Goal: Transaction & Acquisition: Purchase product/service

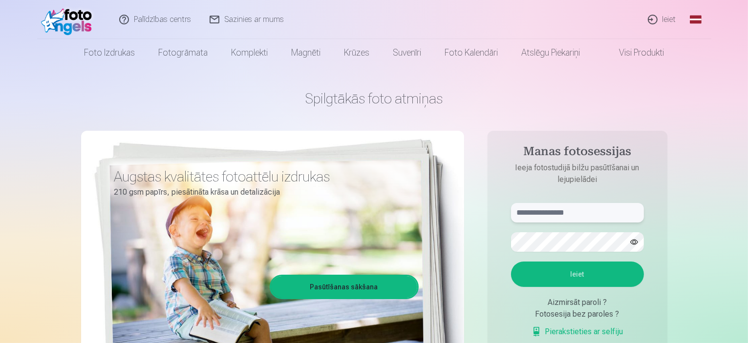
click at [584, 214] on input "text" at bounding box center [577, 213] width 133 height 20
type input "**********"
click at [613, 278] on button "Ieiet" at bounding box center [577, 274] width 133 height 25
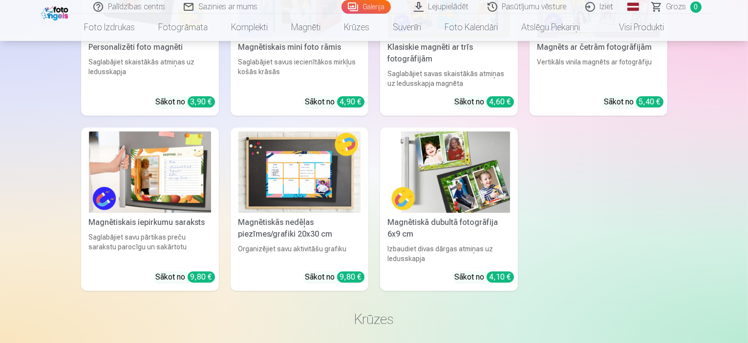
scroll to position [2539, 0]
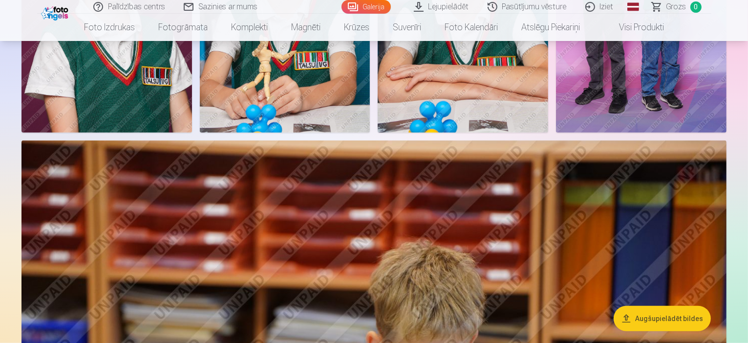
click at [192, 133] on img at bounding box center [106, 4] width 170 height 255
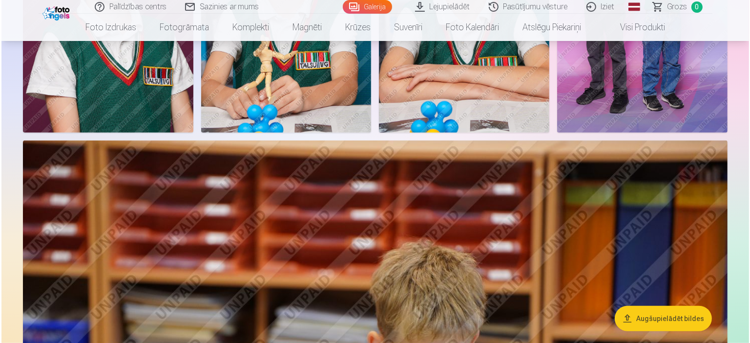
scroll to position [733, 0]
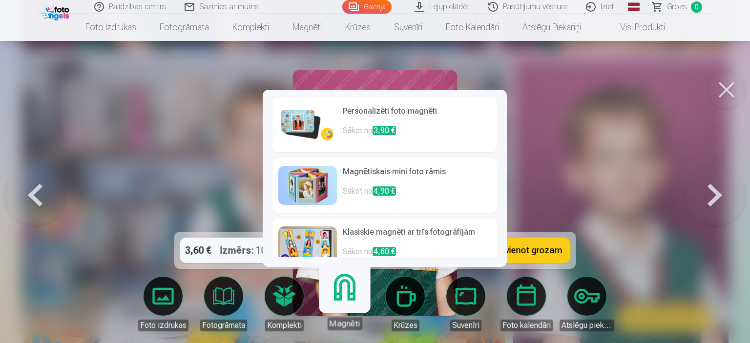
click at [354, 132] on p "Sākot no 3,90 €" at bounding box center [417, 135] width 148 height 20
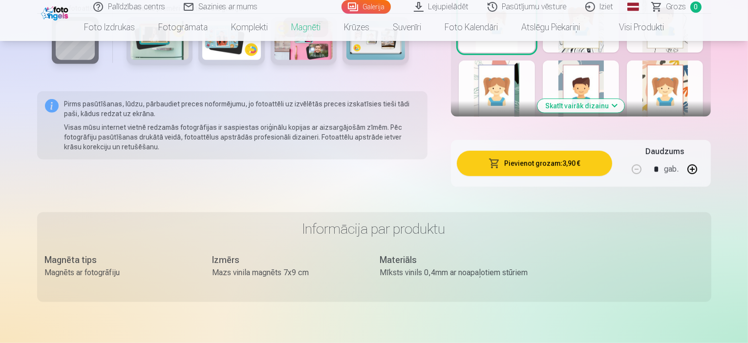
scroll to position [391, 0]
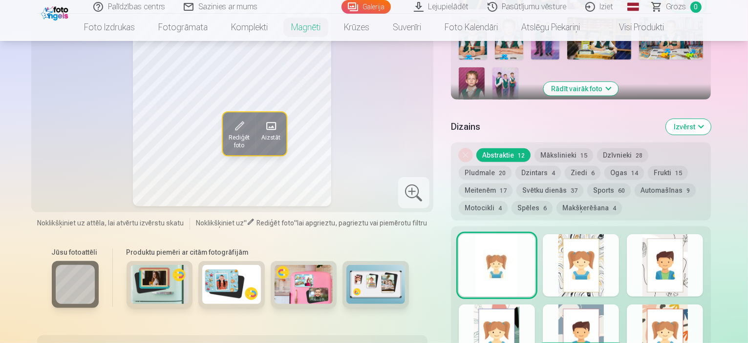
click at [587, 184] on button "Sports 60" at bounding box center [608, 191] width 43 height 14
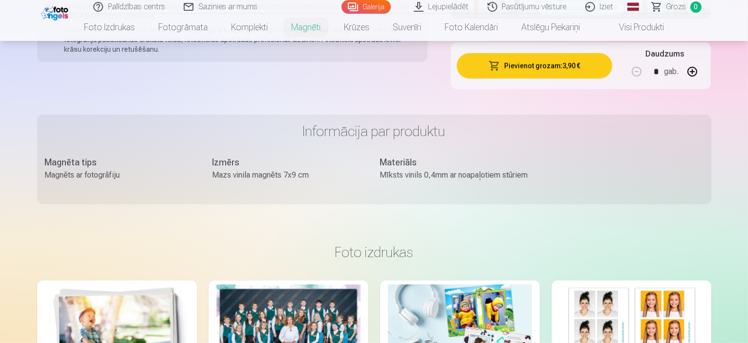
scroll to position [488, 0]
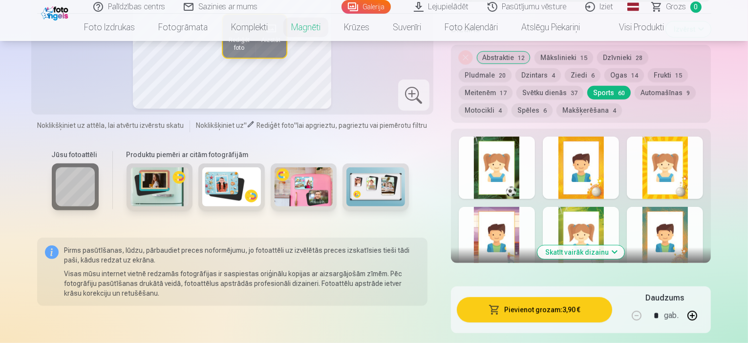
click at [582, 246] on button "Skatīt vairāk dizainu" at bounding box center [580, 253] width 87 height 14
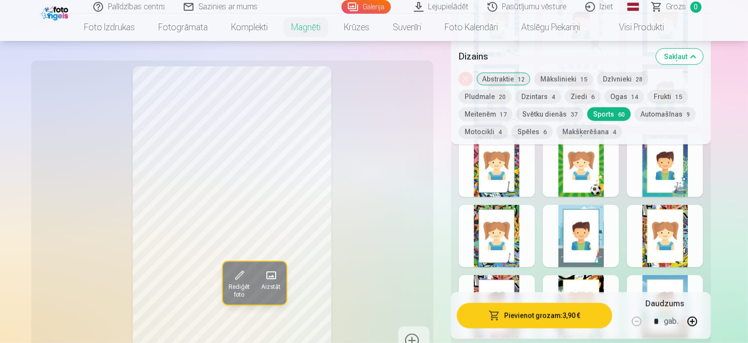
scroll to position [1025, 0]
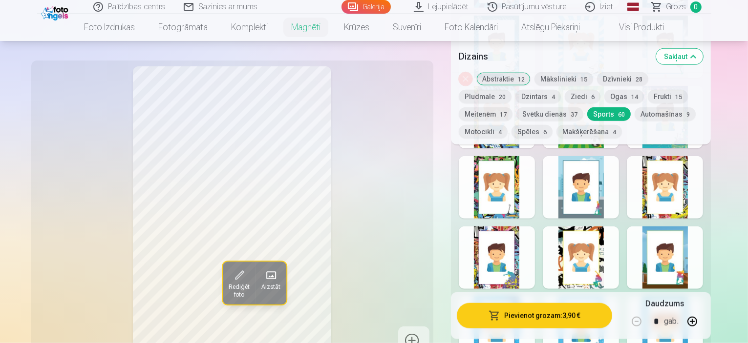
click at [499, 170] on div at bounding box center [497, 187] width 76 height 63
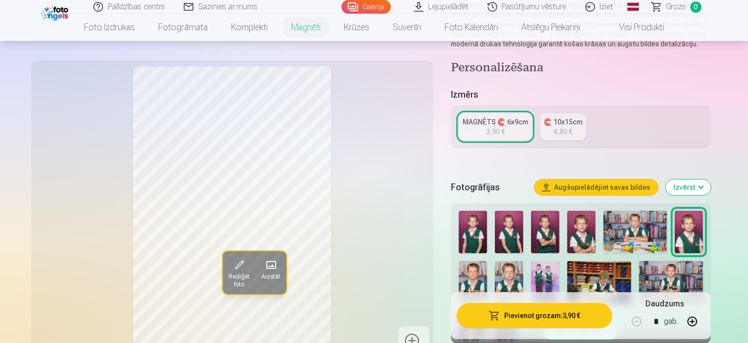
scroll to position [146, 0]
click at [710, 182] on button "Izvērst" at bounding box center [688, 188] width 45 height 16
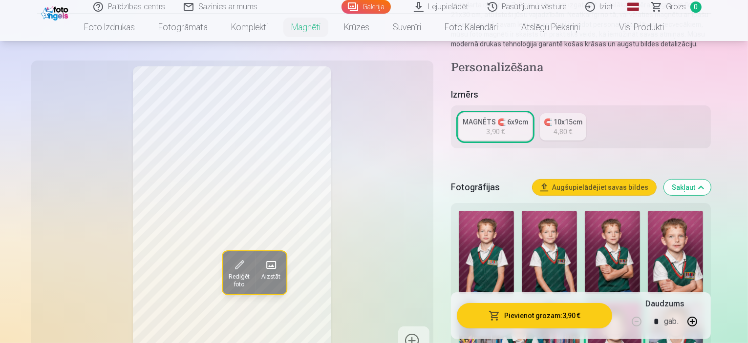
click at [710, 182] on button "Sakļaut" at bounding box center [687, 188] width 47 height 16
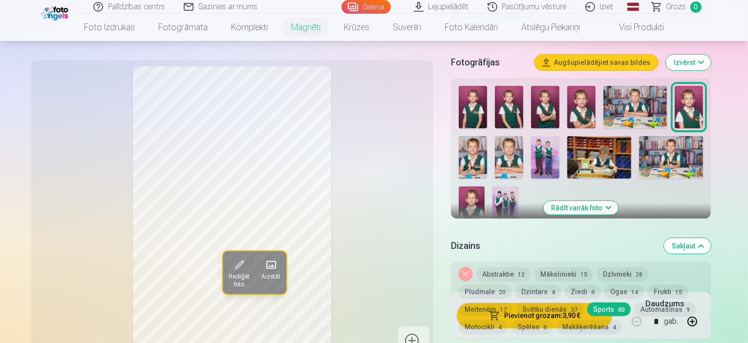
scroll to position [272, 0]
click at [531, 156] on img at bounding box center [545, 157] width 28 height 42
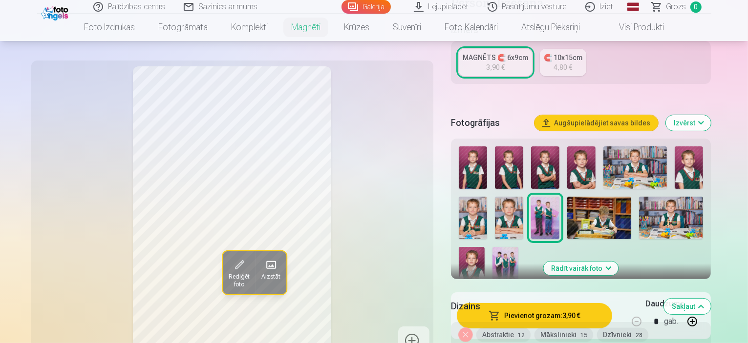
scroll to position [146, 0]
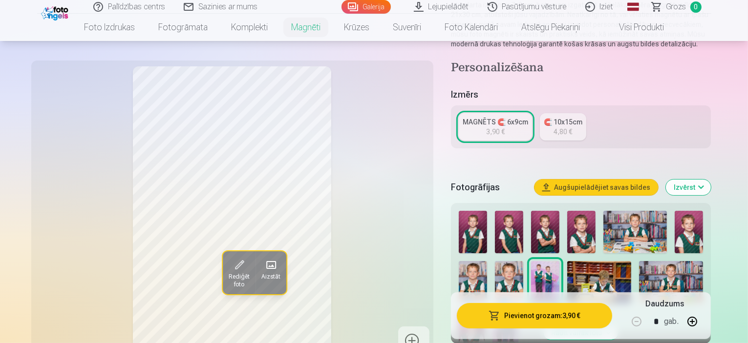
click at [623, 180] on button "Augšupielādējiet savas bildes" at bounding box center [596, 188] width 124 height 16
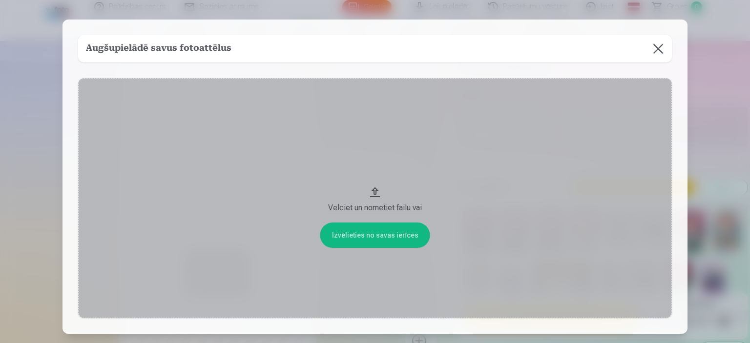
click at [659, 51] on button at bounding box center [658, 48] width 27 height 27
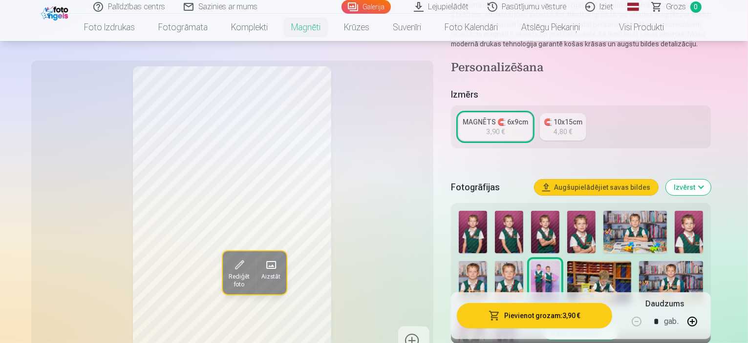
click at [582, 117] on div "🧲 10x15cm" at bounding box center [562, 122] width 39 height 10
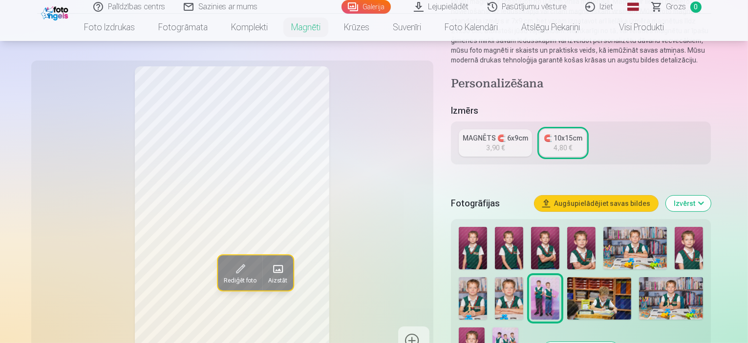
scroll to position [98, 0]
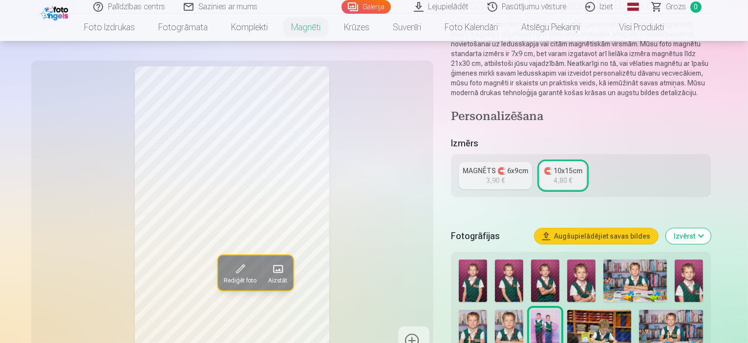
click at [475, 166] on div "MAGNĒTS 🧲 6x9cm" at bounding box center [494, 171] width 65 height 10
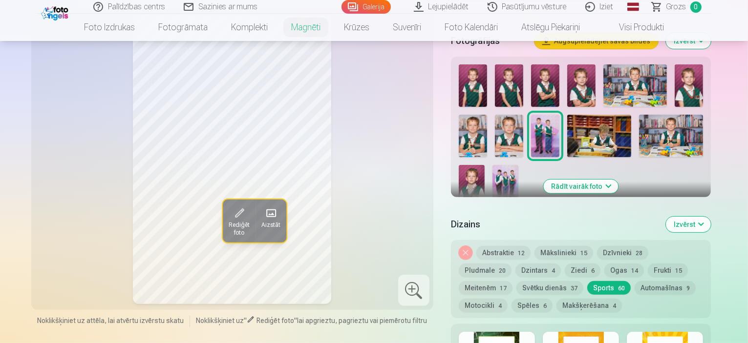
scroll to position [195, 0]
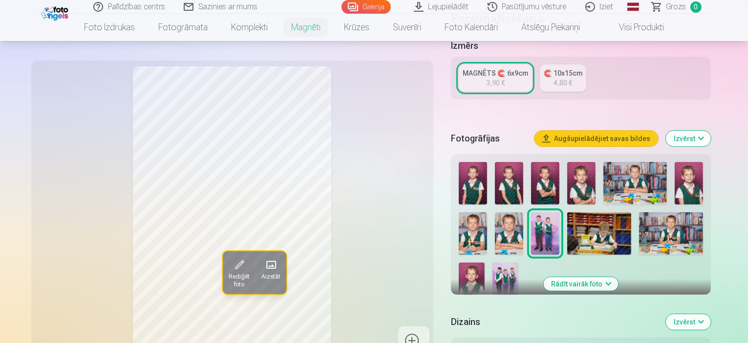
click at [576, 223] on img at bounding box center [599, 233] width 64 height 42
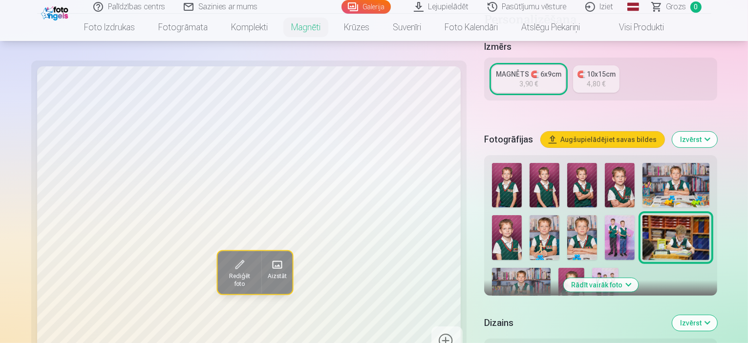
scroll to position [244, 0]
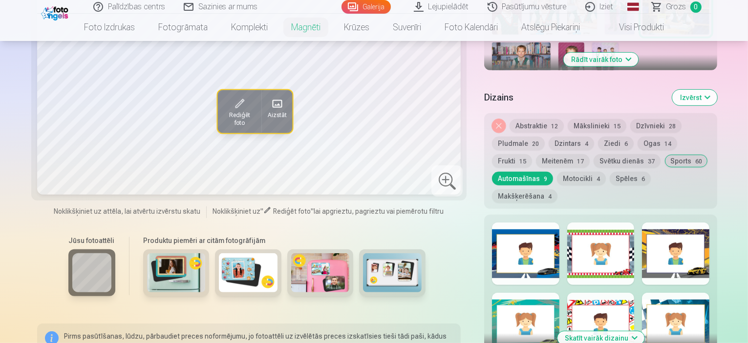
scroll to position [439, 0]
click at [566, 332] on button "Skatīt vairāk dizainu" at bounding box center [600, 339] width 87 height 14
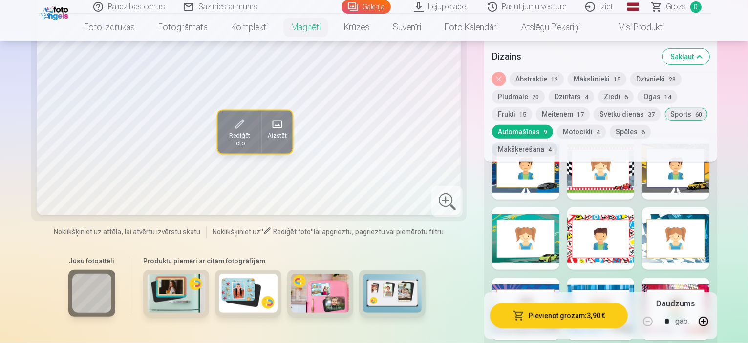
scroll to position [537, 0]
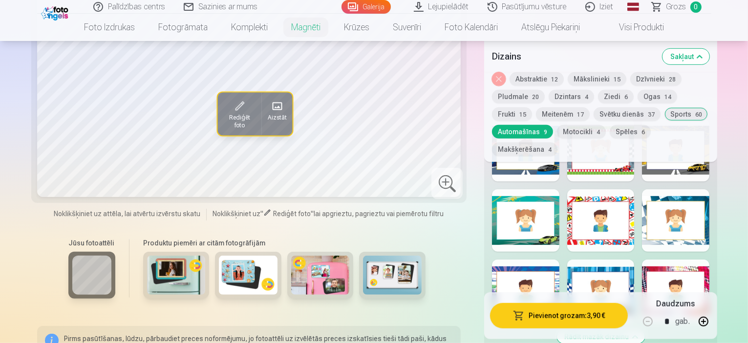
click at [509, 78] on button "Abstraktie 12" at bounding box center [536, 79] width 54 height 14
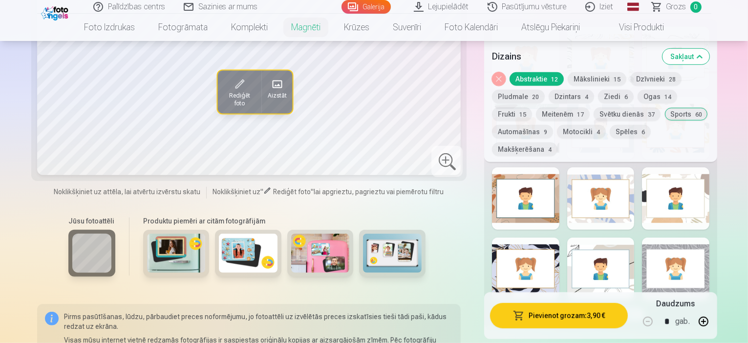
scroll to position [635, 0]
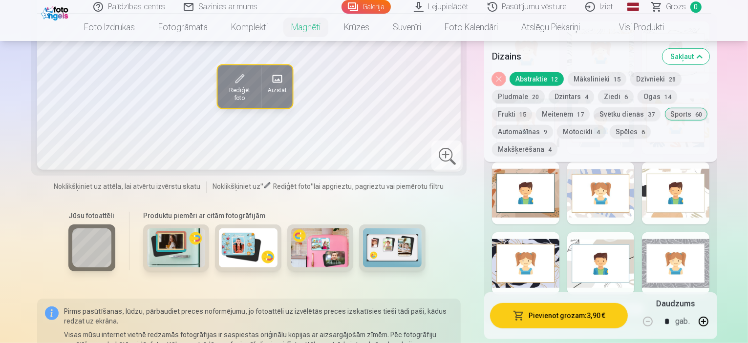
click at [532, 107] on button "Frukti 15" at bounding box center [512, 114] width 40 height 14
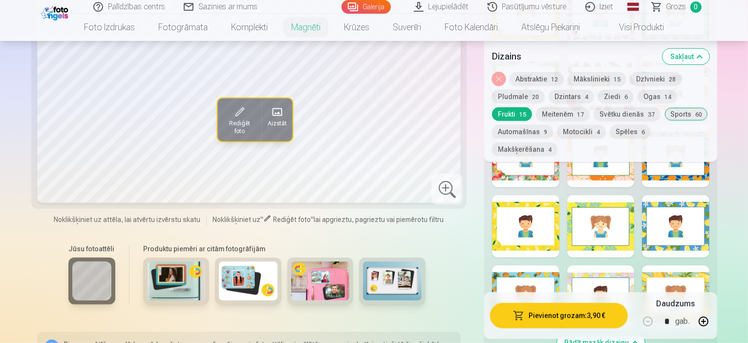
scroll to position [684, 0]
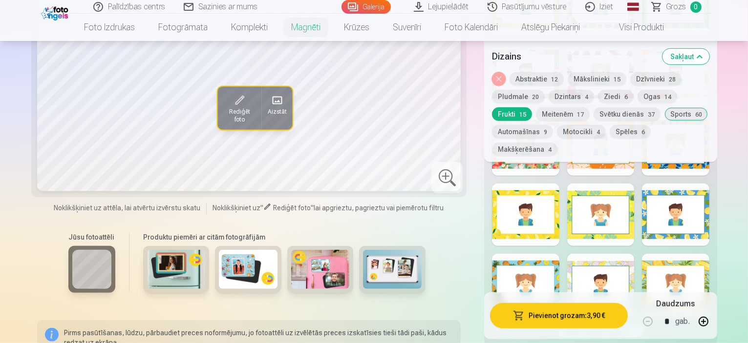
click at [589, 107] on button "Meitenēm 17" at bounding box center [563, 114] width 54 height 14
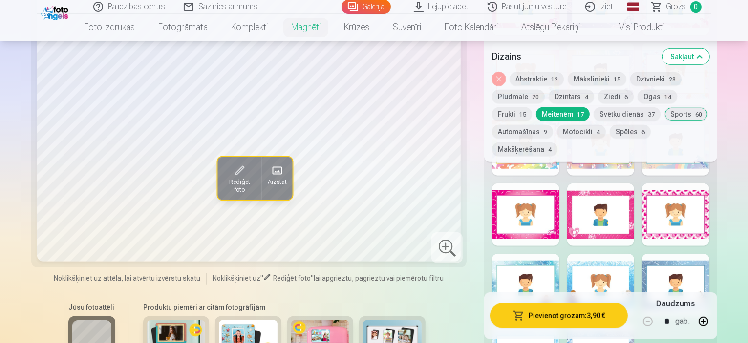
click at [606, 125] on button "Motocikli 4" at bounding box center [581, 132] width 49 height 14
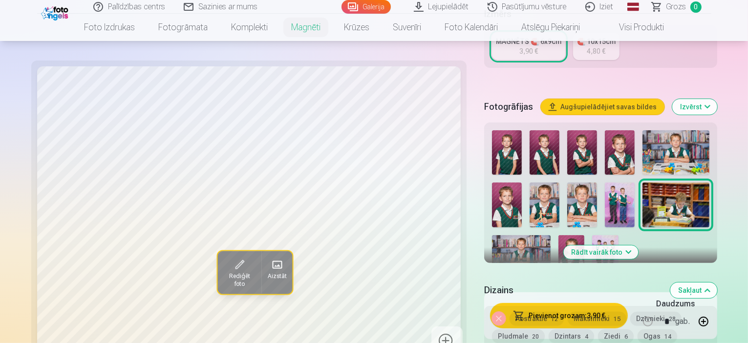
scroll to position [195, 0]
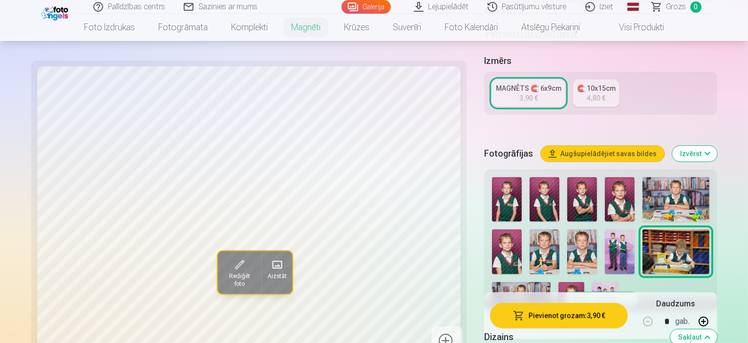
click at [511, 138] on div "Fotogrāfijas Augšupielādējiet savas bildes Izvērst Rādīt vairāk foto" at bounding box center [600, 224] width 233 height 172
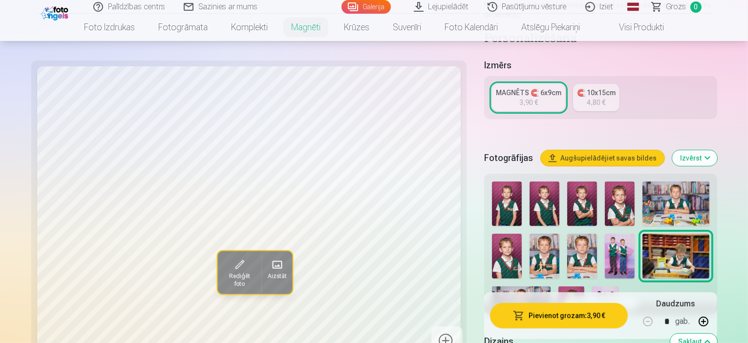
click at [529, 182] on img at bounding box center [544, 204] width 30 height 44
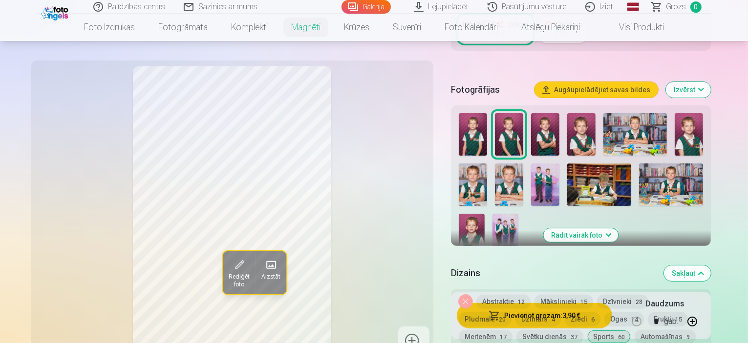
click at [567, 169] on img at bounding box center [599, 185] width 64 height 42
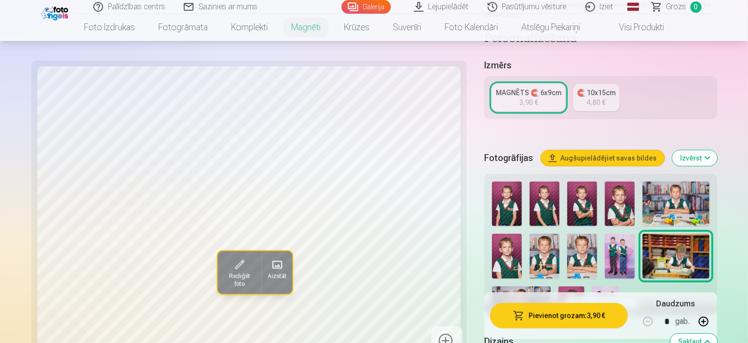
scroll to position [244, 0]
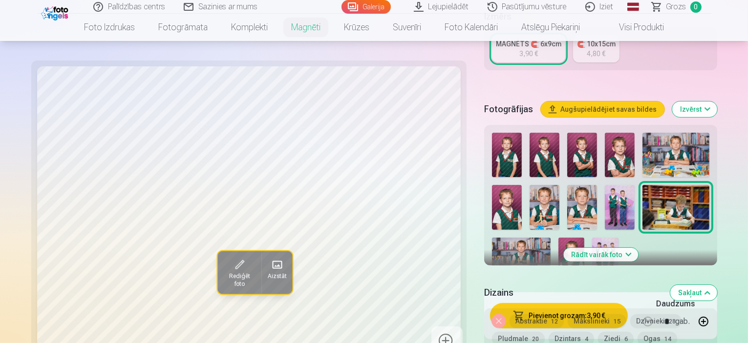
click at [642, 185] on img at bounding box center [675, 207] width 67 height 44
click at [536, 129] on div at bounding box center [600, 205] width 225 height 152
click at [567, 133] on img at bounding box center [582, 155] width 30 height 44
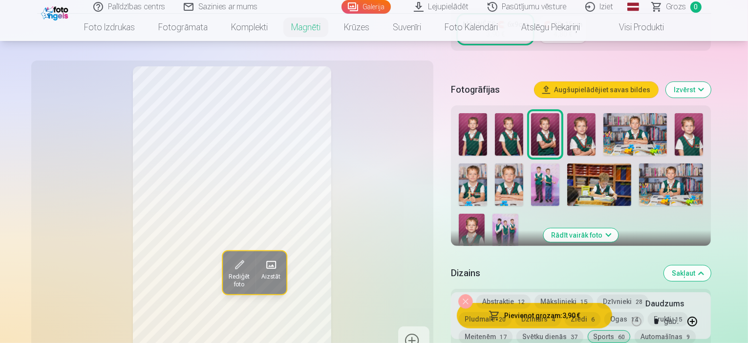
click at [585, 113] on img at bounding box center [581, 134] width 28 height 42
click at [479, 135] on img at bounding box center [473, 134] width 28 height 42
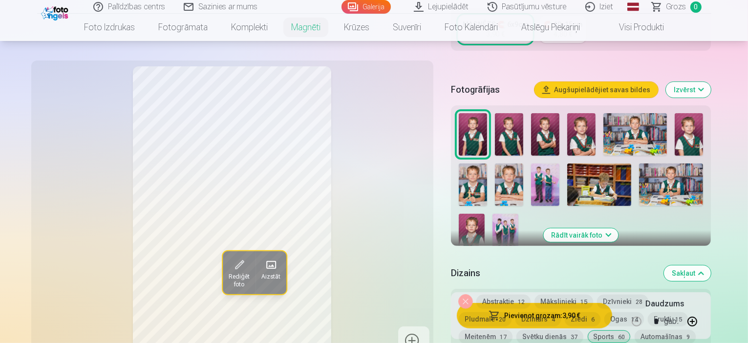
click at [696, 113] on img at bounding box center [688, 134] width 28 height 42
click at [484, 214] on img at bounding box center [472, 233] width 26 height 39
click at [517, 113] on img at bounding box center [509, 134] width 28 height 42
click at [541, 124] on img at bounding box center [545, 134] width 28 height 42
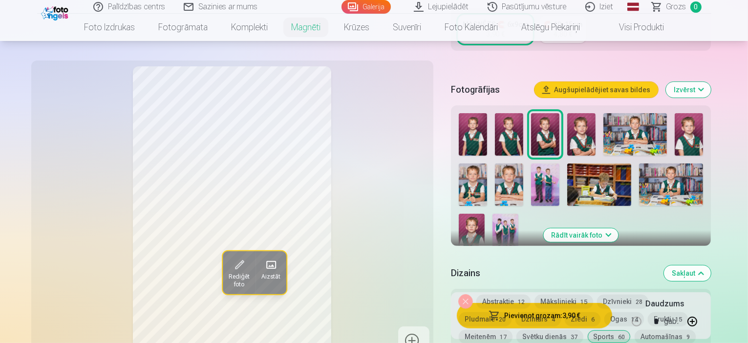
click at [585, 123] on img at bounding box center [581, 134] width 28 height 42
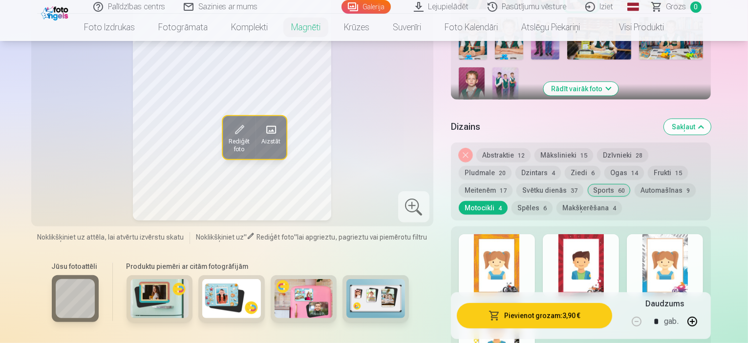
scroll to position [488, 0]
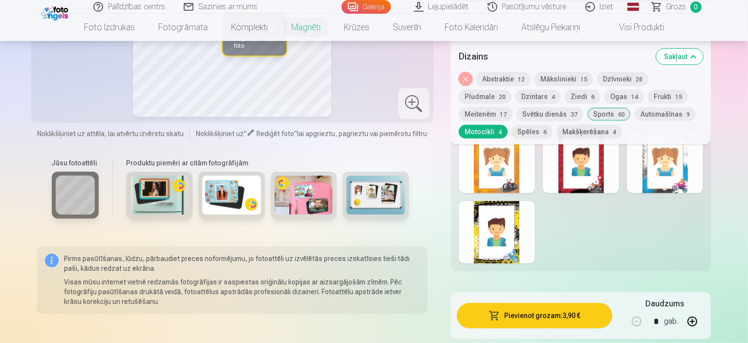
click at [552, 125] on button "Spēles 6" at bounding box center [531, 132] width 41 height 14
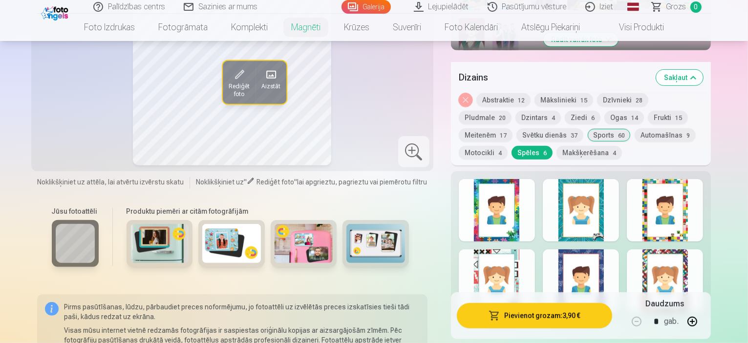
scroll to position [439, 0]
click at [512, 129] on button "Meitenēm 17" at bounding box center [486, 136] width 54 height 14
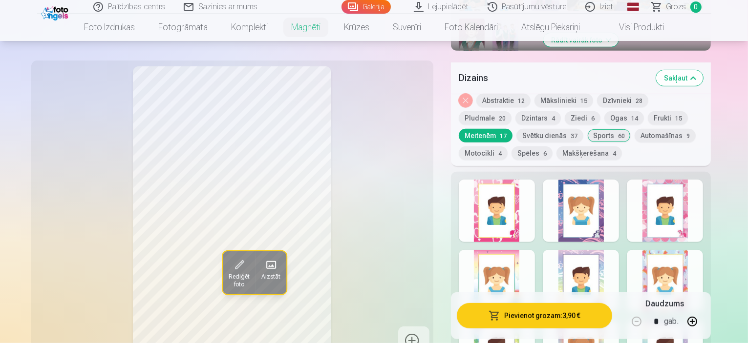
click at [516, 129] on button "Svētku dienās 37" at bounding box center [549, 136] width 67 height 14
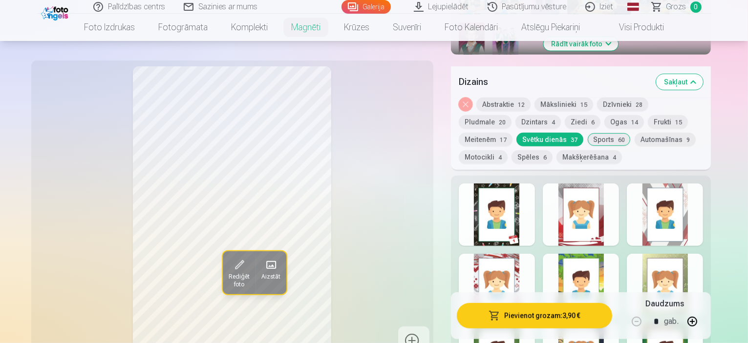
click at [556, 150] on button "Makšķerēšana 4" at bounding box center [588, 157] width 65 height 14
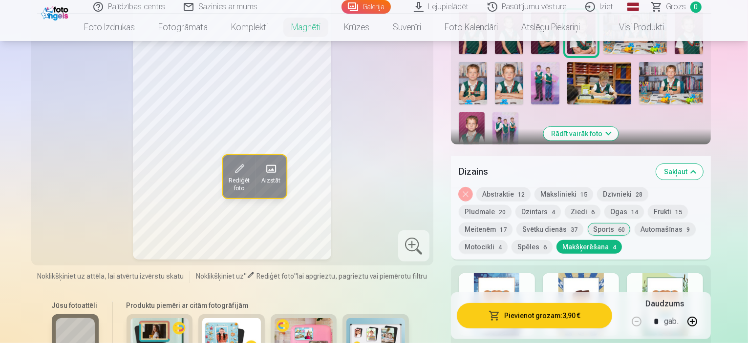
scroll to position [342, 0]
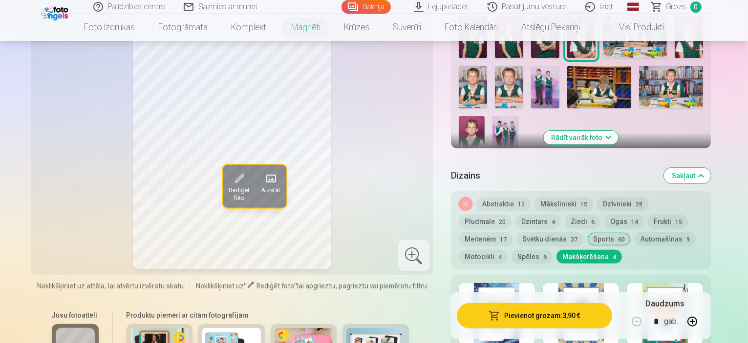
click at [515, 215] on button "Dzintars 4" at bounding box center [537, 222] width 45 height 14
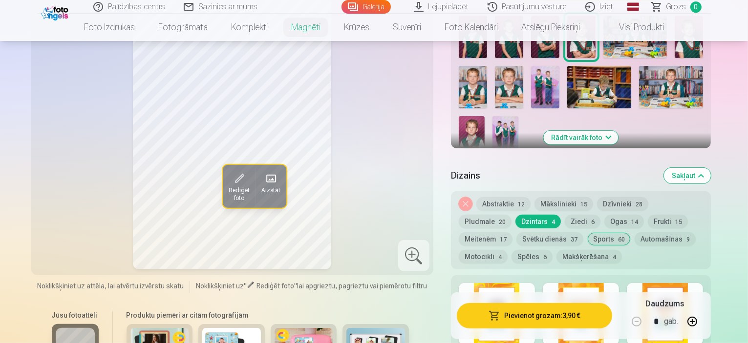
click at [511, 215] on button "Pludmale 20" at bounding box center [485, 222] width 53 height 14
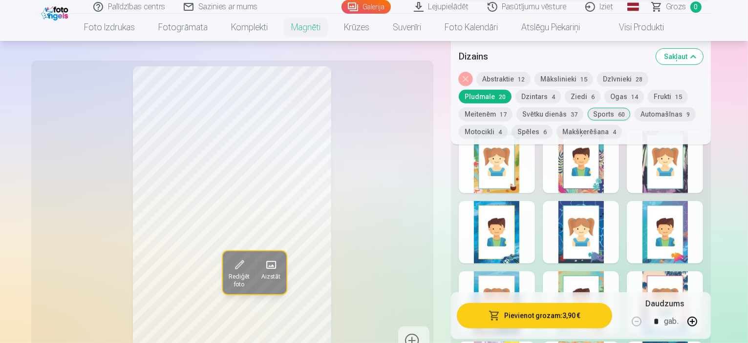
scroll to position [537, 0]
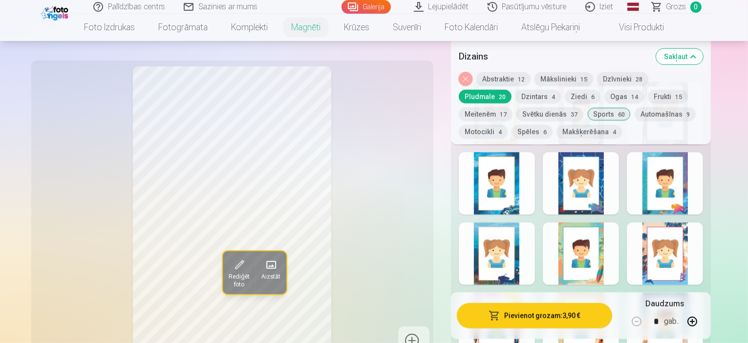
click at [521, 231] on div at bounding box center [497, 254] width 76 height 63
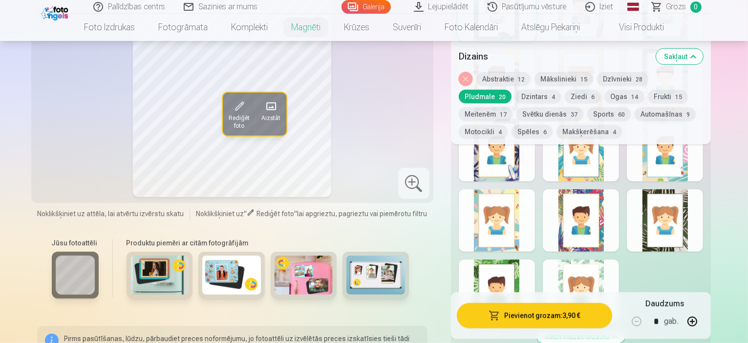
scroll to position [635, 0]
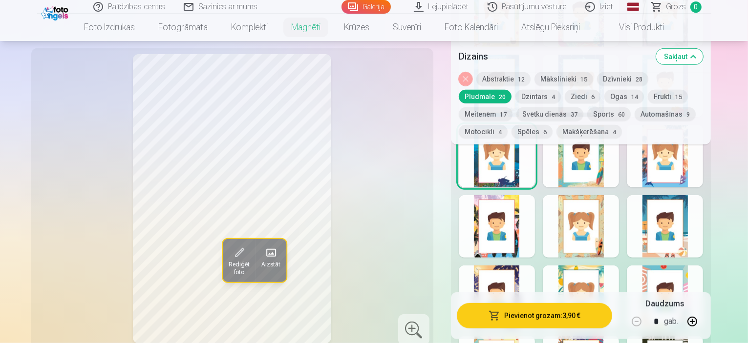
click at [618, 111] on span "60" at bounding box center [621, 114] width 7 height 7
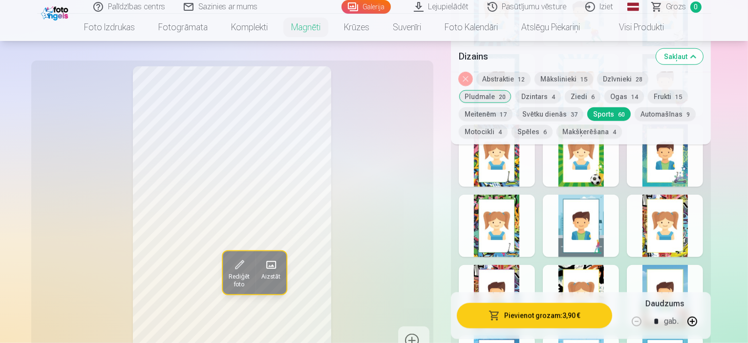
scroll to position [977, 0]
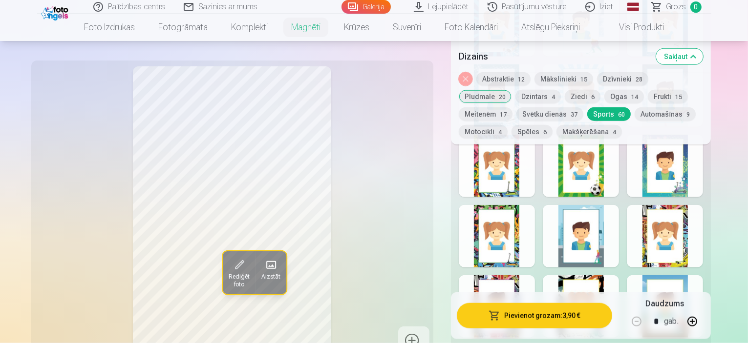
click at [535, 217] on div at bounding box center [497, 236] width 76 height 63
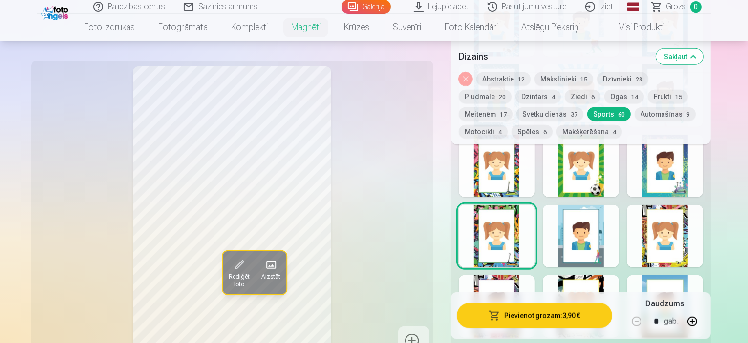
scroll to position [1025, 0]
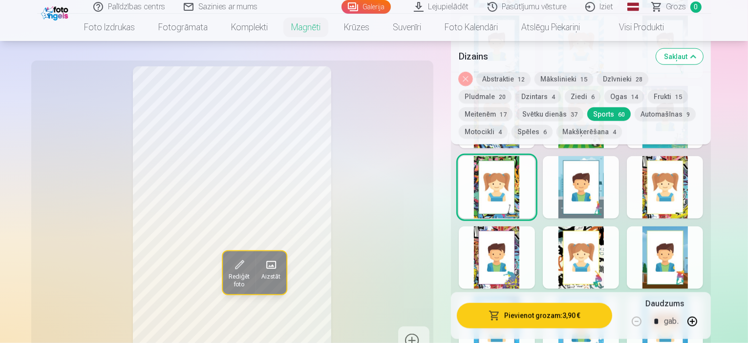
click at [634, 119] on button "Automašīnas 9" at bounding box center [664, 114] width 61 height 14
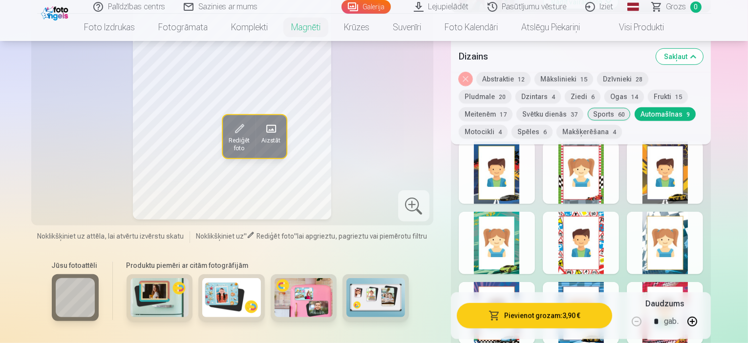
scroll to position [439, 0]
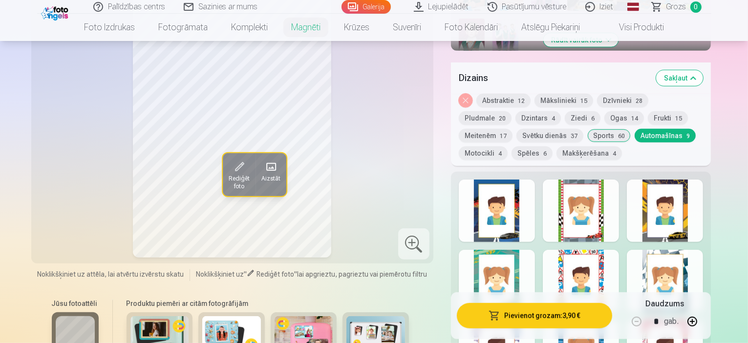
click at [516, 129] on button "Svētku dienās 37" at bounding box center [549, 136] width 67 height 14
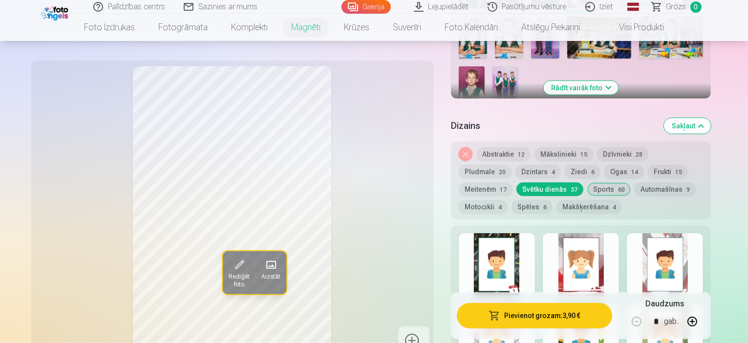
scroll to position [391, 0]
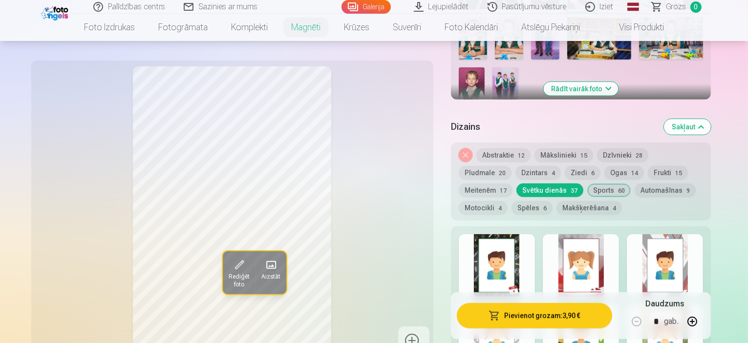
click at [515, 166] on button "Dzintars 4" at bounding box center [537, 173] width 45 height 14
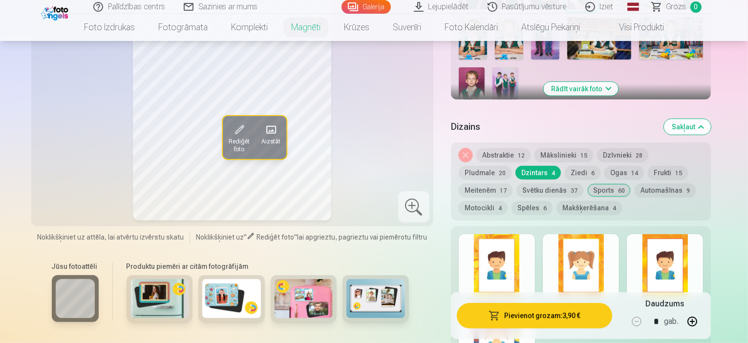
click at [563, 148] on button "Mākslinieki 15" at bounding box center [563, 155] width 59 height 14
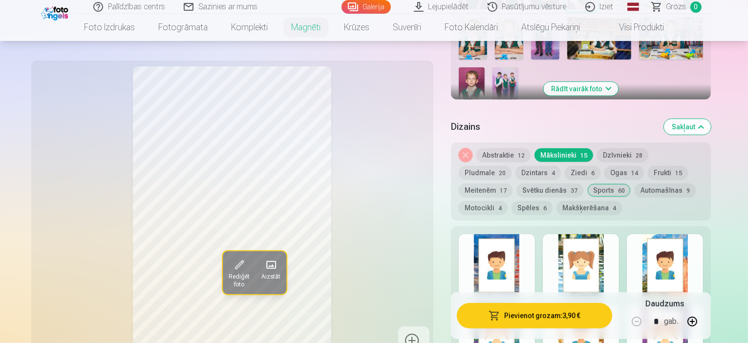
click at [629, 148] on button "Dzīvnieki 28" at bounding box center [622, 155] width 51 height 14
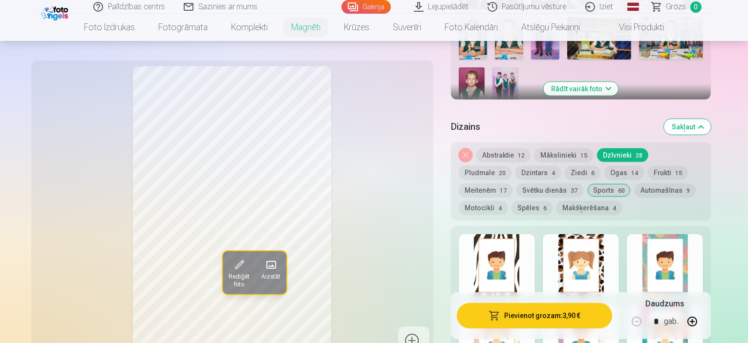
click at [511, 166] on button "Pludmale 20" at bounding box center [485, 173] width 53 height 14
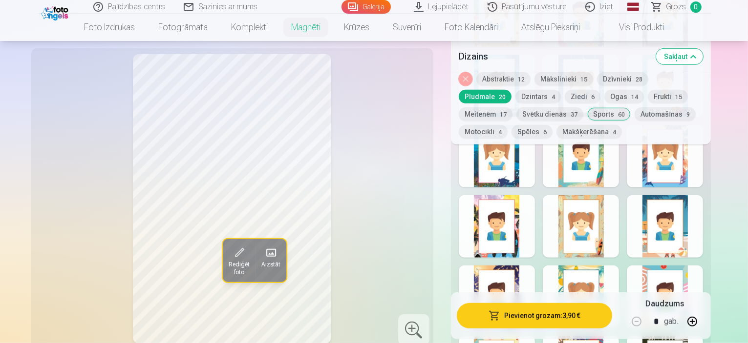
scroll to position [586, 0]
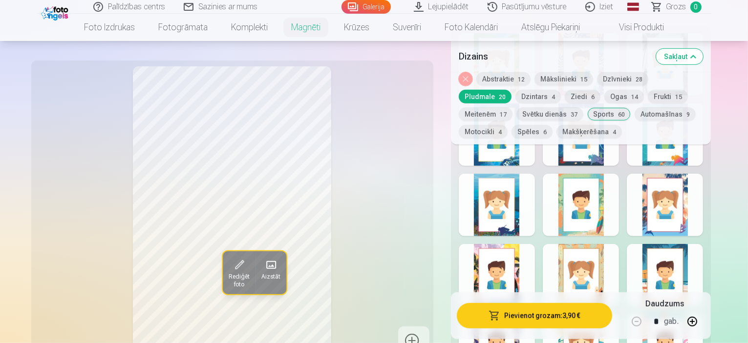
click at [513, 174] on div at bounding box center [497, 205] width 76 height 63
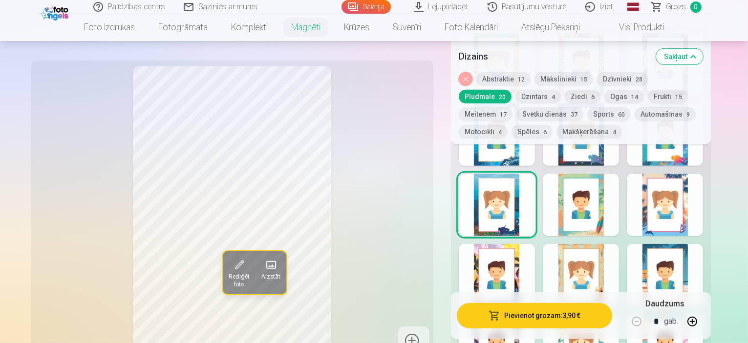
scroll to position [684, 0]
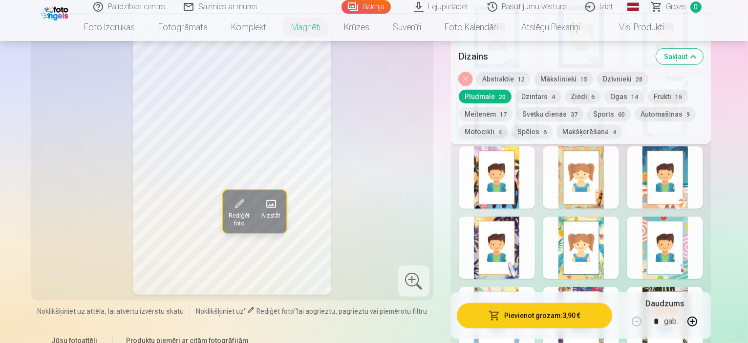
click at [535, 230] on div at bounding box center [497, 248] width 76 height 63
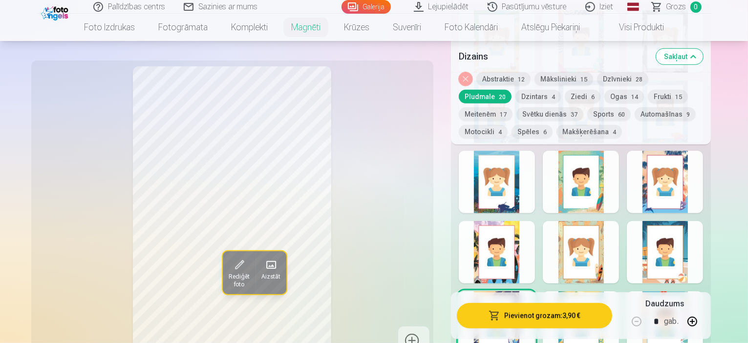
scroll to position [586, 0]
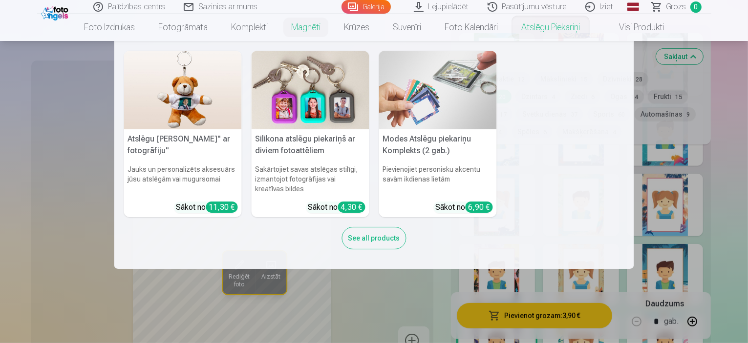
click at [668, 128] on nav "Atslēgu piekariņš Lācītis" ar fotogrāfiju" Jauks un personalizēts aksesuārs jūs…" at bounding box center [374, 155] width 748 height 228
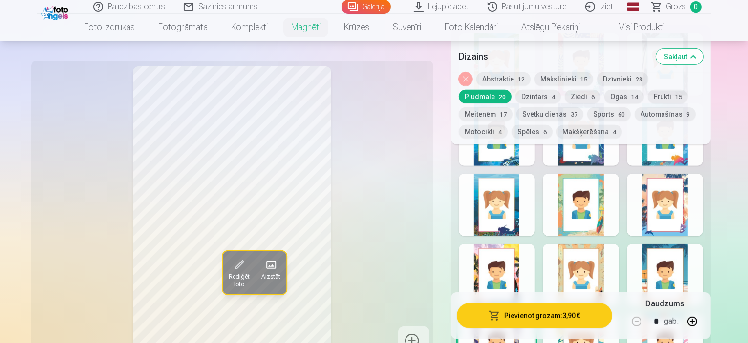
click at [587, 115] on button "Sports 60" at bounding box center [608, 114] width 43 height 14
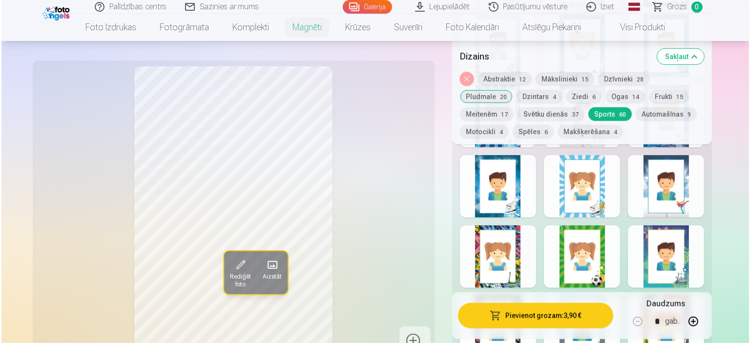
scroll to position [879, 0]
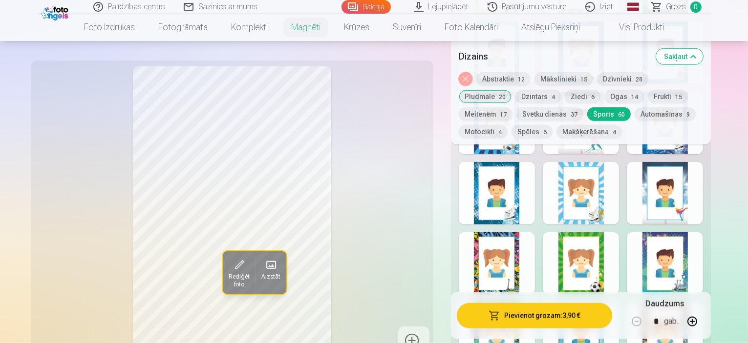
click at [512, 232] on div at bounding box center [497, 263] width 76 height 63
click at [564, 320] on button "Pievienot grozam : 3,90 €" at bounding box center [535, 315] width 156 height 25
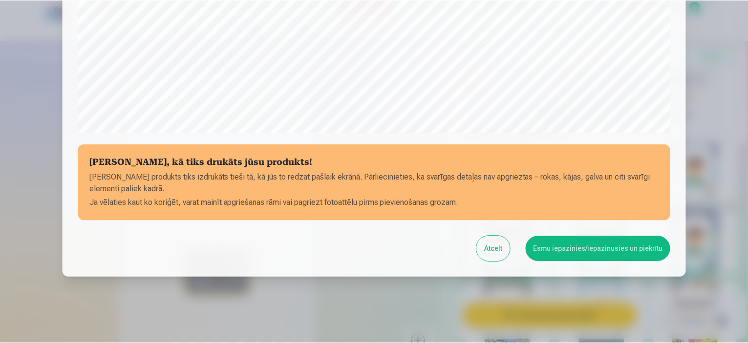
scroll to position [359, 0]
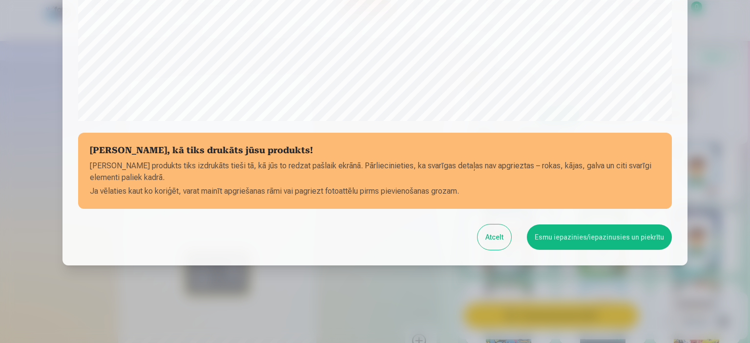
click at [583, 234] on button "Esmu iepazinies/iepazinusies un piekrītu" at bounding box center [599, 237] width 145 height 25
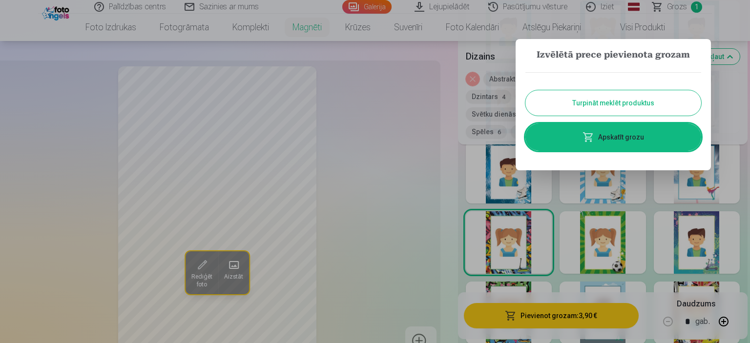
click at [617, 106] on button "Turpināt meklēt produktus" at bounding box center [613, 102] width 176 height 25
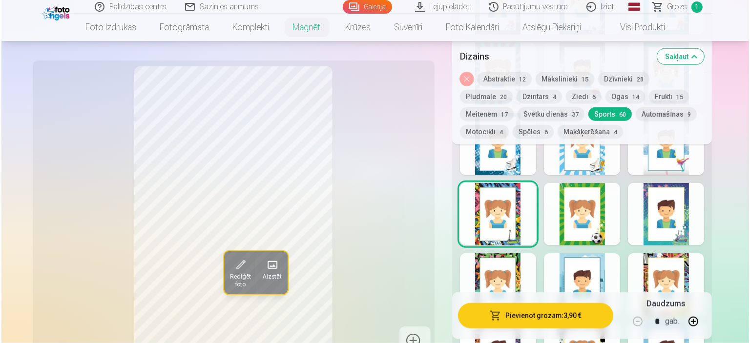
scroll to position [928, 0]
click at [619, 210] on div at bounding box center [581, 215] width 76 height 63
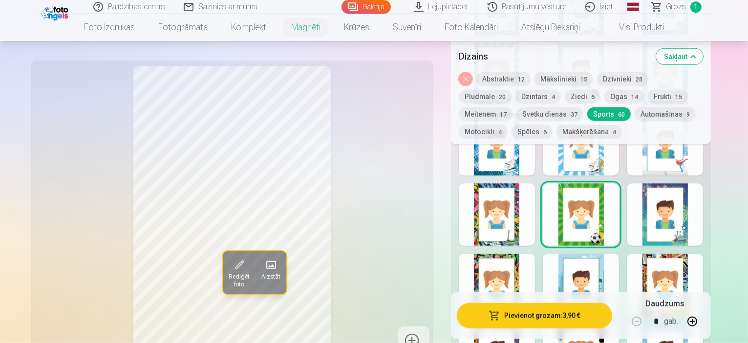
click at [695, 193] on div at bounding box center [665, 215] width 76 height 63
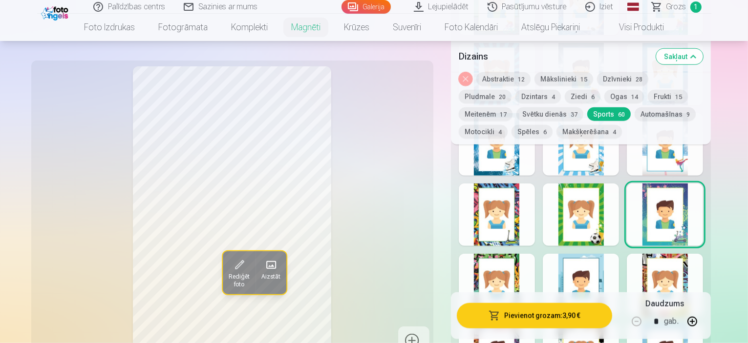
click at [619, 206] on div at bounding box center [581, 215] width 76 height 63
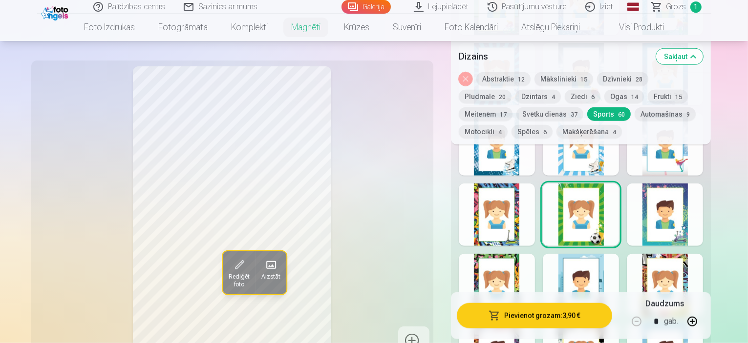
click at [575, 314] on button "Pievienot grozam : 3,90 €" at bounding box center [535, 315] width 156 height 25
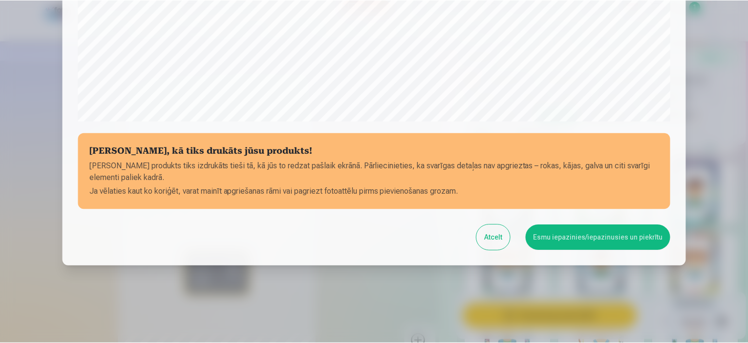
scroll to position [359, 0]
click at [546, 239] on button "Esmu iepazinies/iepazinusies un piekrītu" at bounding box center [599, 237] width 145 height 25
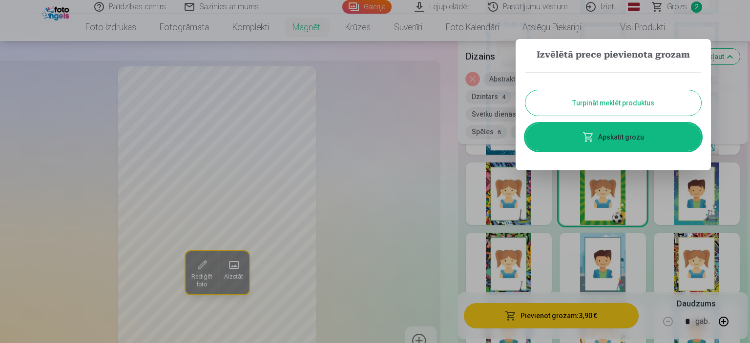
click at [581, 93] on button "Turpināt meklēt produktus" at bounding box center [613, 102] width 176 height 25
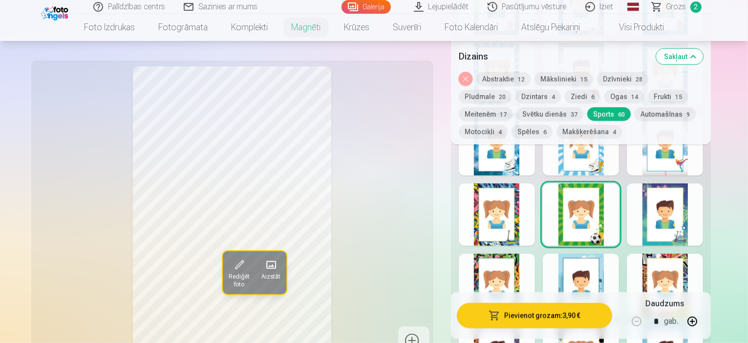
click at [604, 99] on button "Ogas 14" at bounding box center [624, 97] width 40 height 14
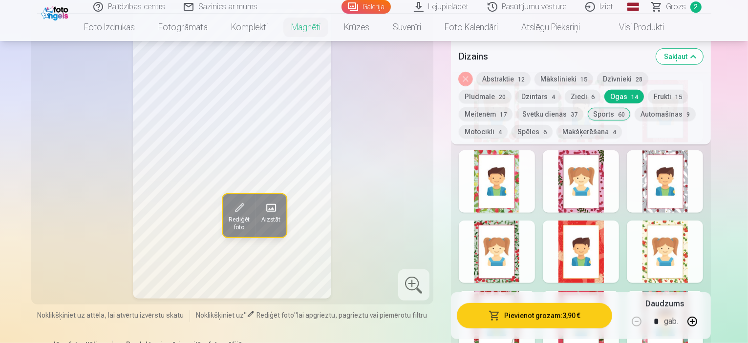
scroll to position [537, 0]
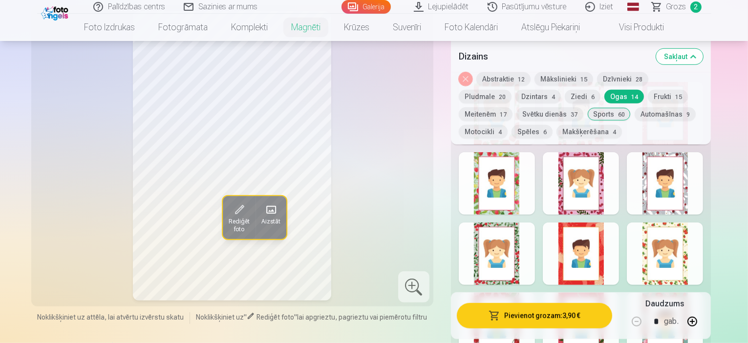
click at [515, 96] on button "Dzintars 4" at bounding box center [537, 97] width 45 height 14
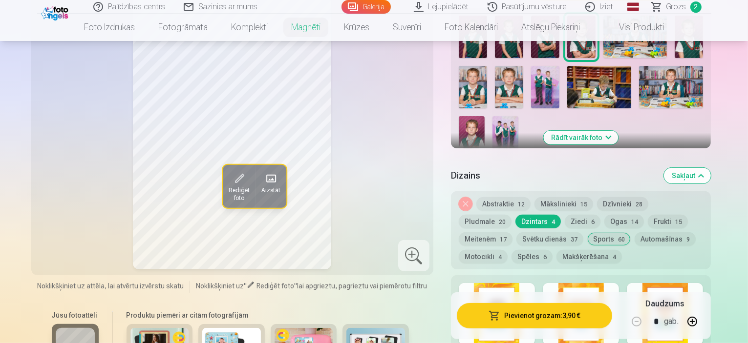
scroll to position [391, 0]
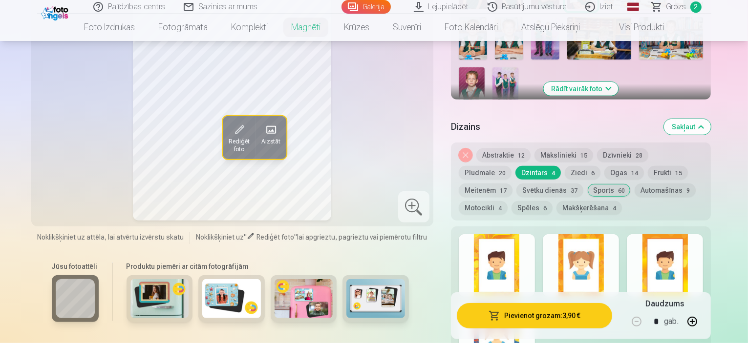
click at [681, 234] on div at bounding box center [665, 265] width 76 height 63
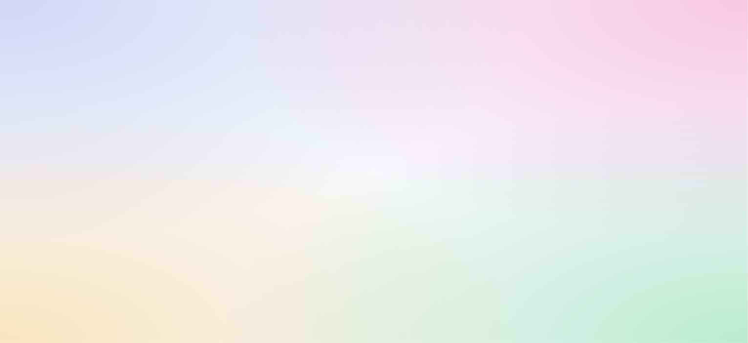
scroll to position [0, 0]
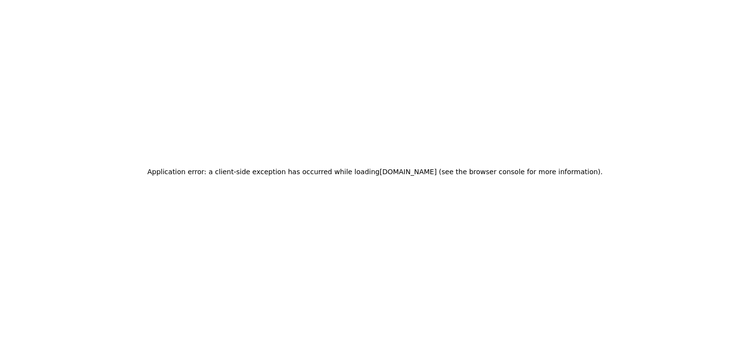
drag, startPoint x: 50, startPoint y: 80, endPoint x: 102, endPoint y: 2, distance: 92.6
click at [65, 63] on div "Application error: a client-side exception has occurred while loading [DOMAIN_N…" at bounding box center [375, 171] width 750 height 343
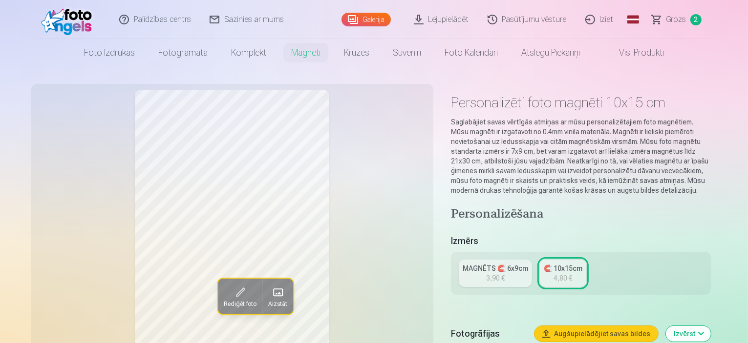
click at [494, 273] on div "3,90 €" at bounding box center [495, 278] width 19 height 10
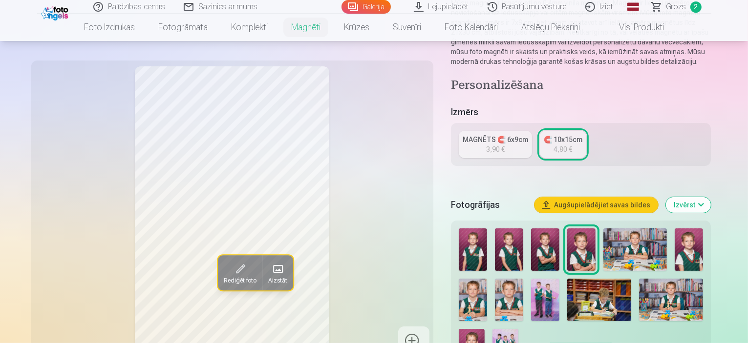
scroll to position [146, 0]
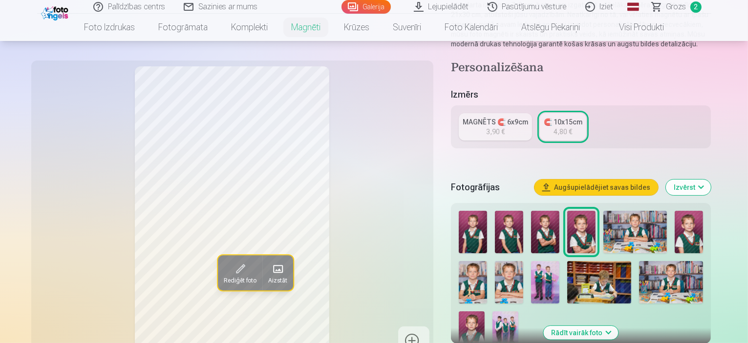
click at [661, 6] on link "Grozs 2" at bounding box center [677, 7] width 68 height 14
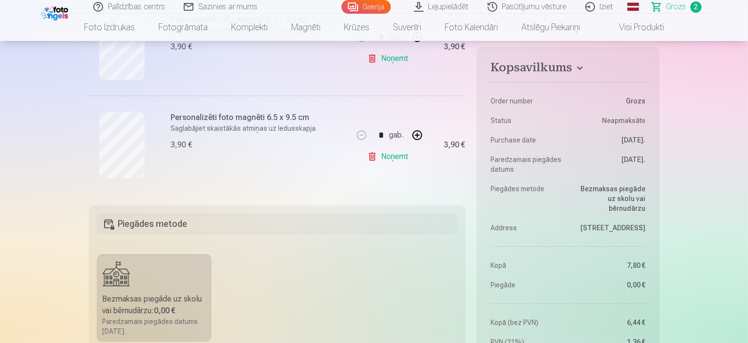
scroll to position [244, 0]
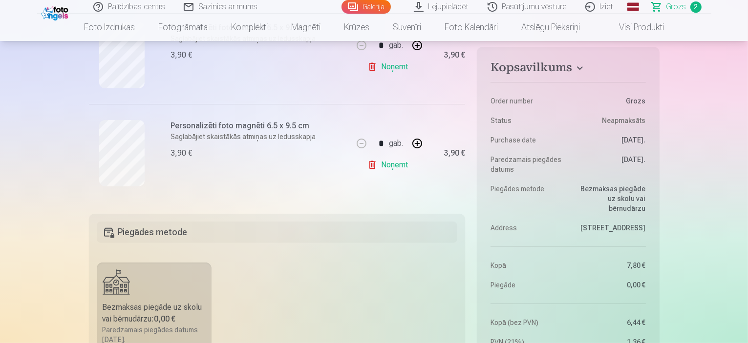
click at [370, 169] on link "Noņemt" at bounding box center [389, 165] width 44 height 20
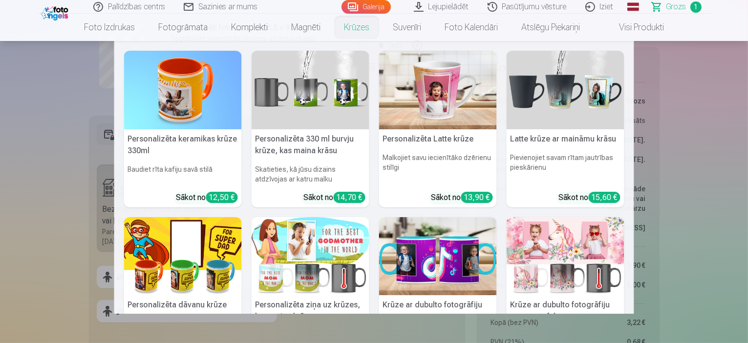
click at [55, 145] on nav "Personalizēta keramikas krūze 330ml Baudiet rīta kafiju savā stilā Sākot no 12,…" at bounding box center [374, 177] width 748 height 273
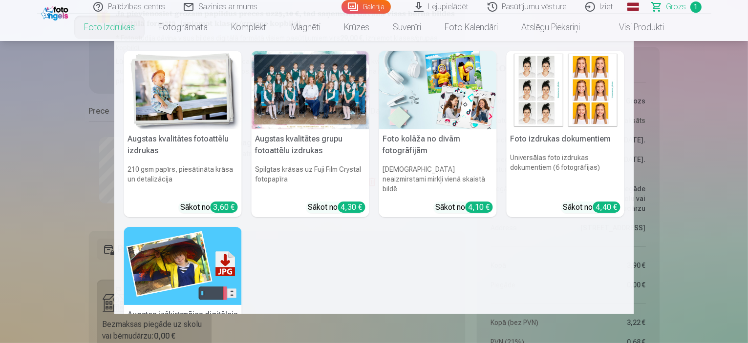
scroll to position [98, 0]
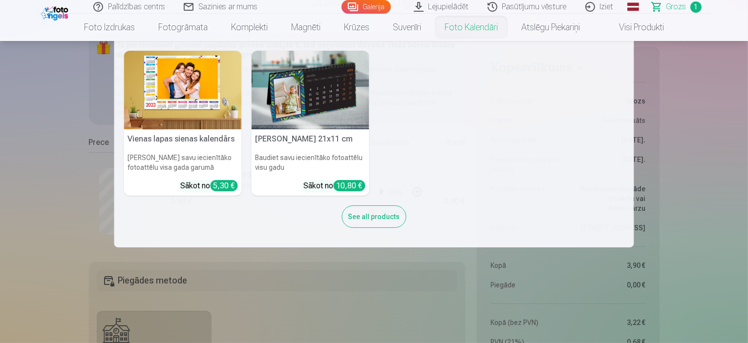
click at [675, 157] on nav "Vienas lapas sienas [PERSON_NAME] savu iecienītāko fotoattēlu visa gada garumā …" at bounding box center [374, 144] width 748 height 207
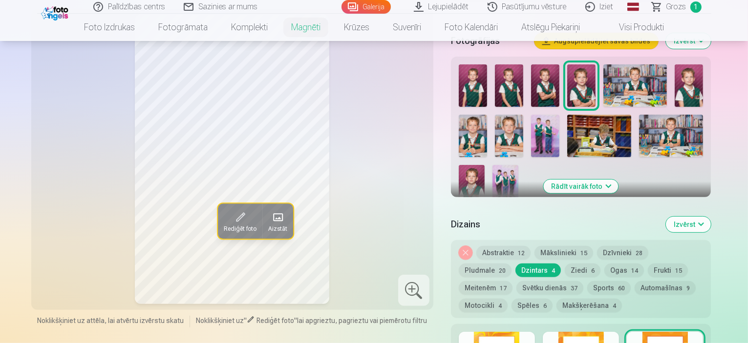
scroll to position [342, 0]
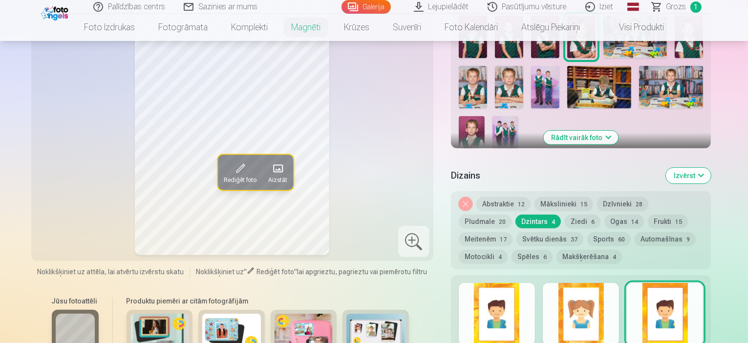
click at [552, 275] on div at bounding box center [581, 342] width 260 height 134
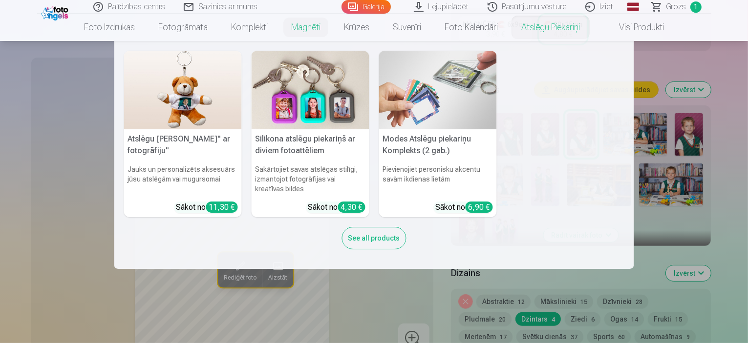
scroll to position [195, 0]
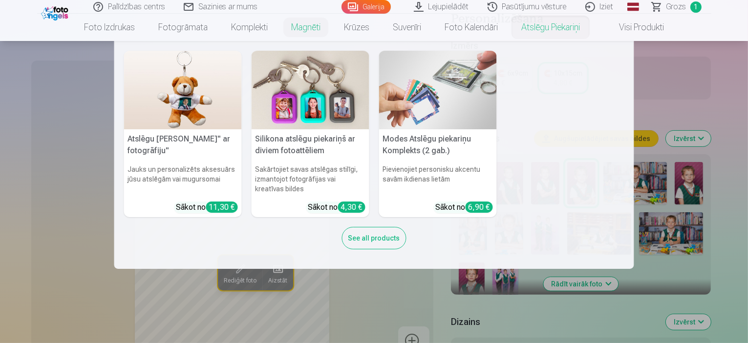
click at [723, 190] on nav "Atslēgu piekariņš Lācītis" ar fotogrāfiju" Jauks un personalizēts aksesuārs jūs…" at bounding box center [374, 155] width 748 height 228
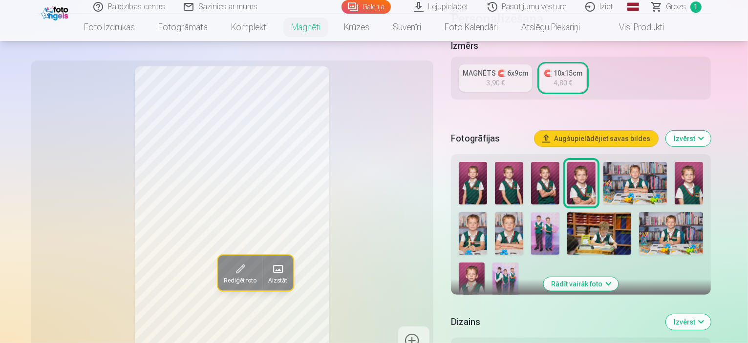
click at [487, 212] on img at bounding box center [473, 233] width 28 height 42
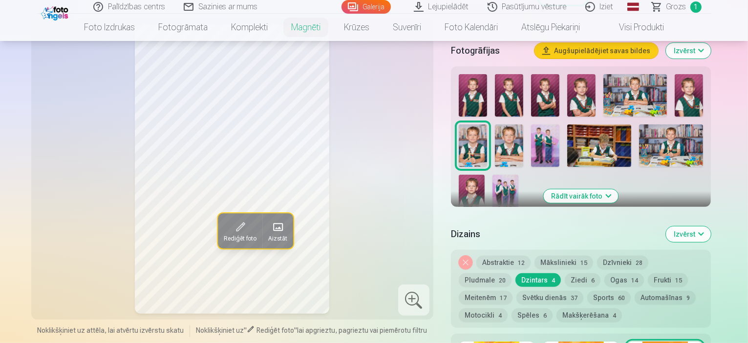
scroll to position [293, 0]
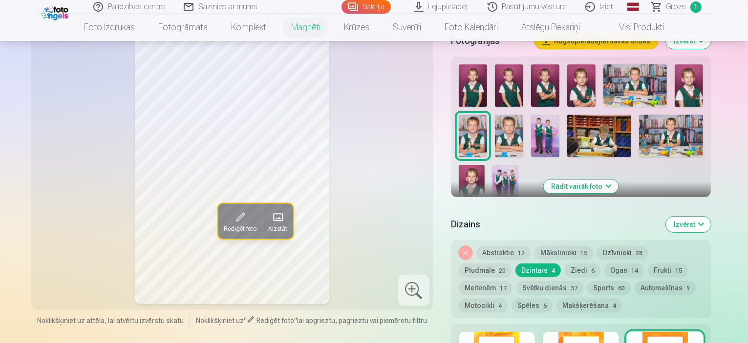
click at [618, 285] on span "60" at bounding box center [621, 288] width 7 height 7
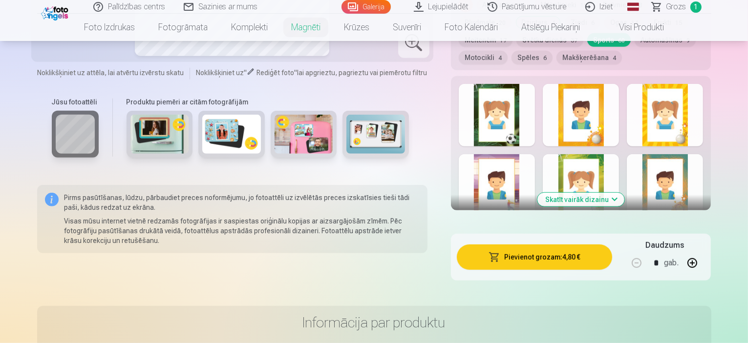
scroll to position [537, 0]
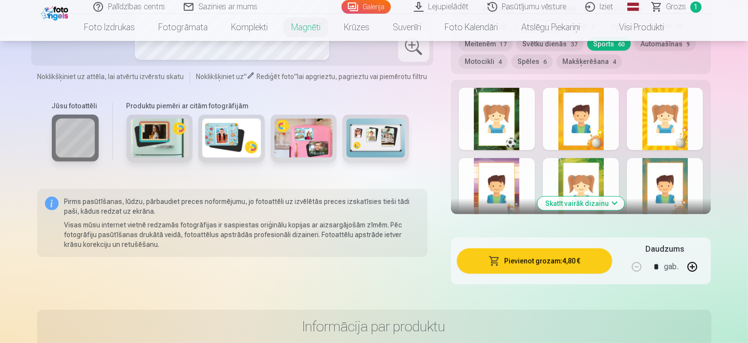
click at [624, 197] on button "Skatīt vairāk dizainu" at bounding box center [580, 204] width 87 height 14
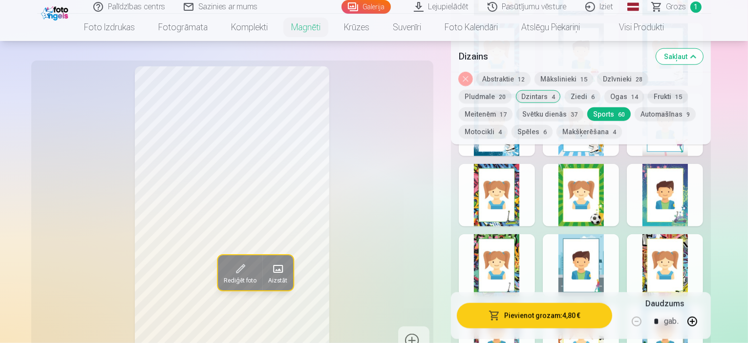
scroll to position [977, 0]
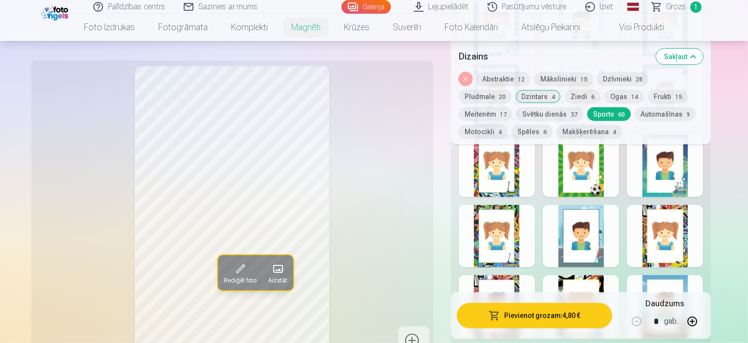
click at [619, 156] on div at bounding box center [581, 166] width 76 height 63
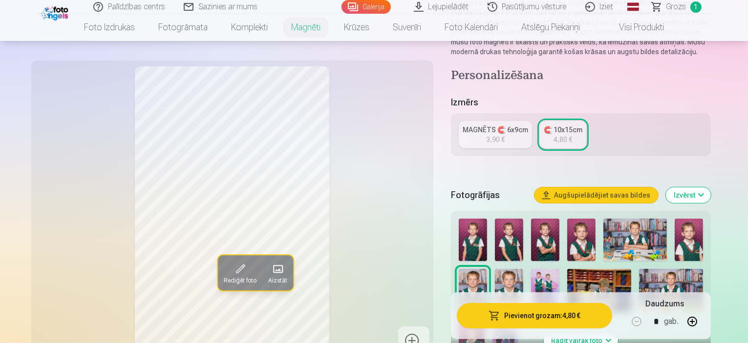
scroll to position [98, 0]
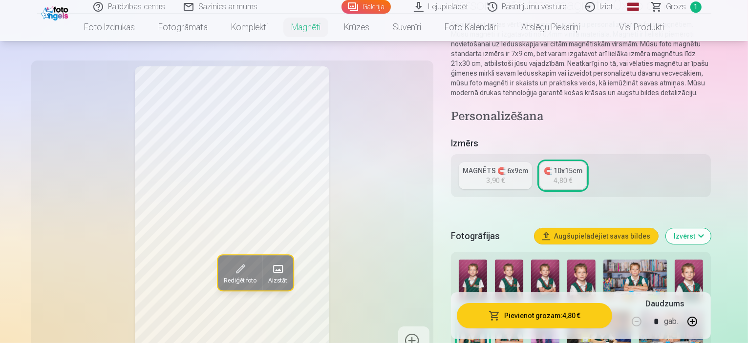
click at [488, 175] on link "MAGNĒTS 🧲 6x9cm 3,90 €" at bounding box center [495, 175] width 73 height 27
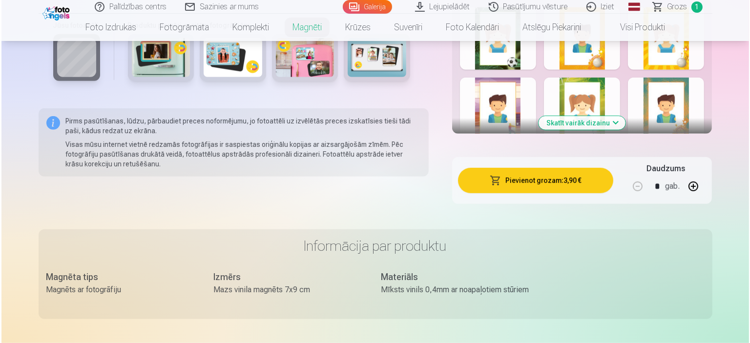
scroll to position [635, 0]
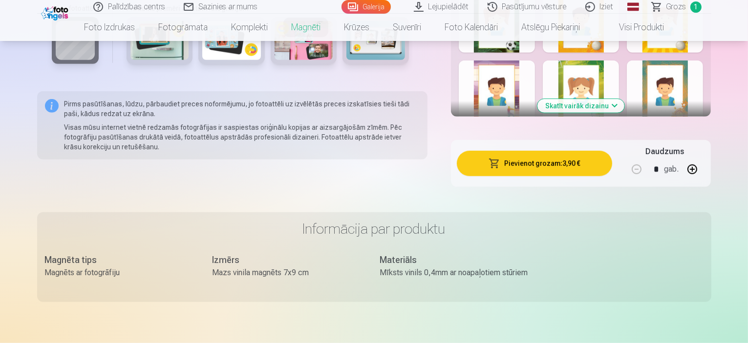
click at [565, 151] on button "Pievienot grozam : 3,90 €" at bounding box center [535, 163] width 156 height 25
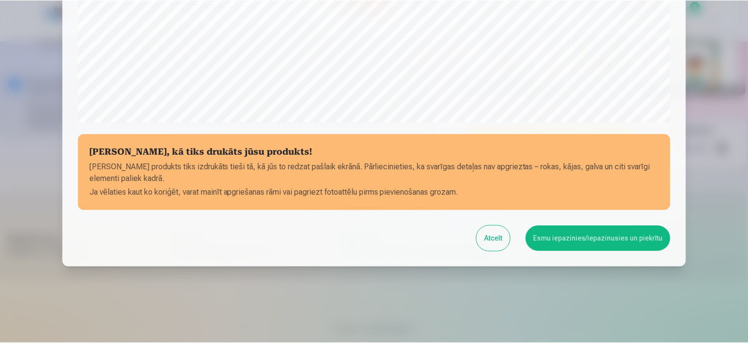
scroll to position [359, 0]
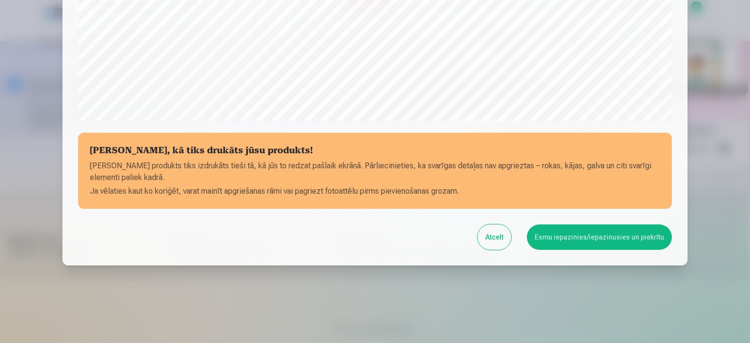
click at [588, 236] on button "Esmu iepazinies/iepazinusies un piekrītu" at bounding box center [599, 237] width 145 height 25
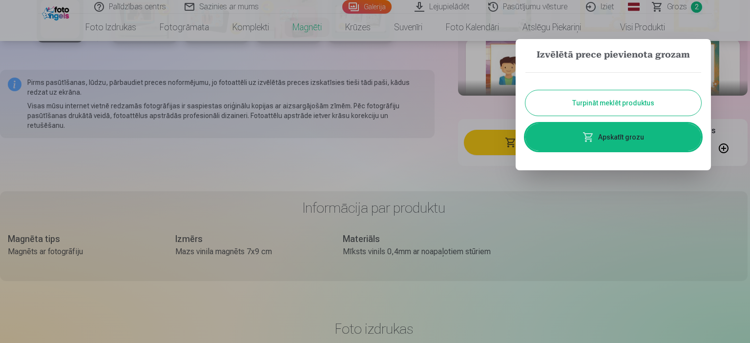
click at [593, 112] on button "Turpināt meklēt produktus" at bounding box center [613, 102] width 176 height 25
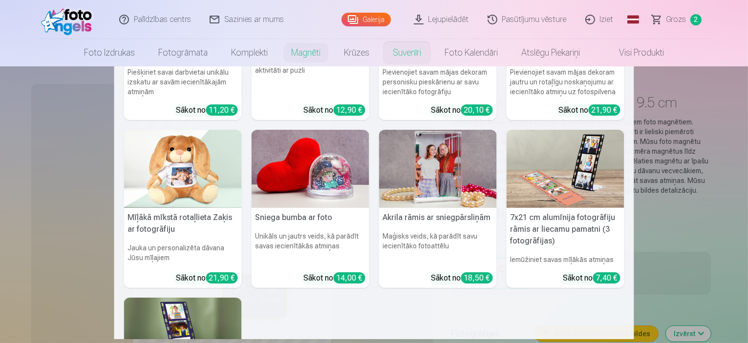
scroll to position [146, 0]
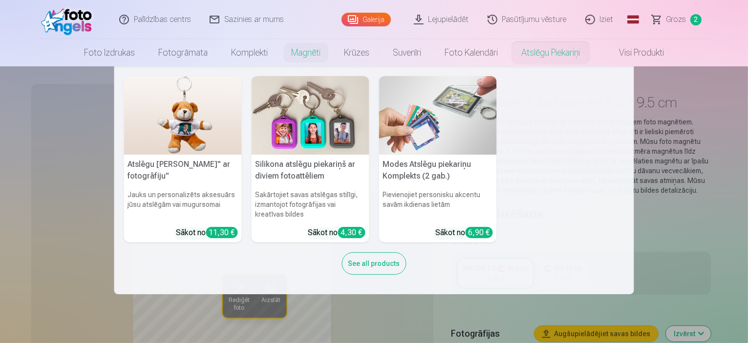
click at [659, 181] on nav "Atslēgu piekariņš Lācītis" ar fotogrāfiju" Jauks un personalizēts aksesuārs jūs…" at bounding box center [374, 180] width 748 height 228
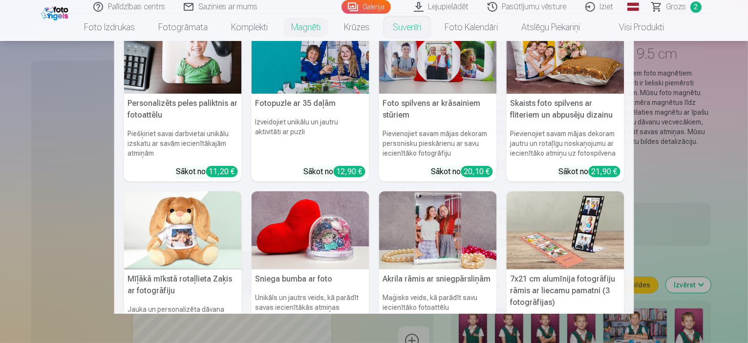
scroll to position [0, 0]
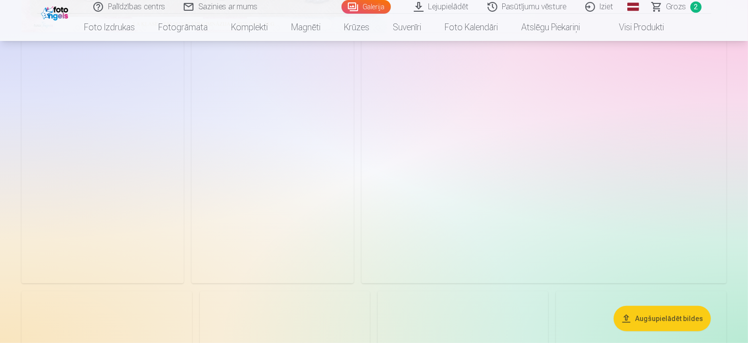
scroll to position [342, 0]
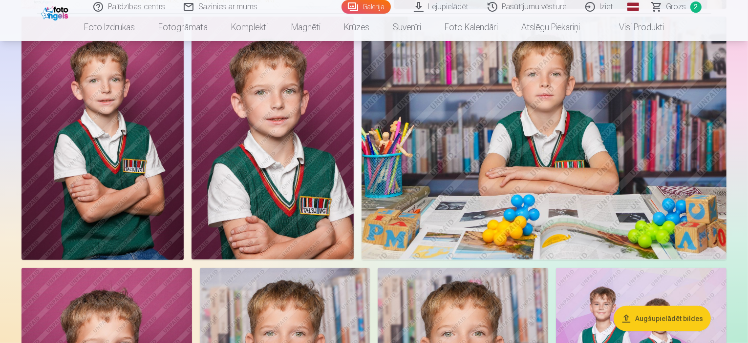
click at [354, 130] on img at bounding box center [272, 138] width 162 height 243
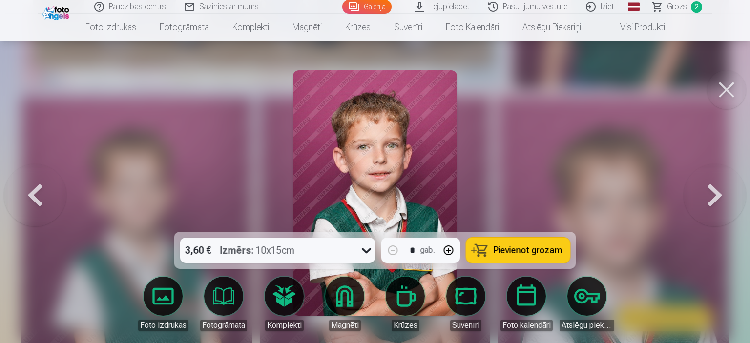
click at [539, 113] on div at bounding box center [375, 171] width 750 height 343
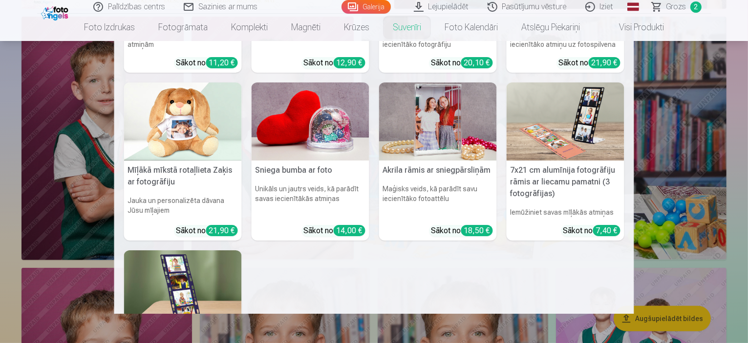
scroll to position [96, 0]
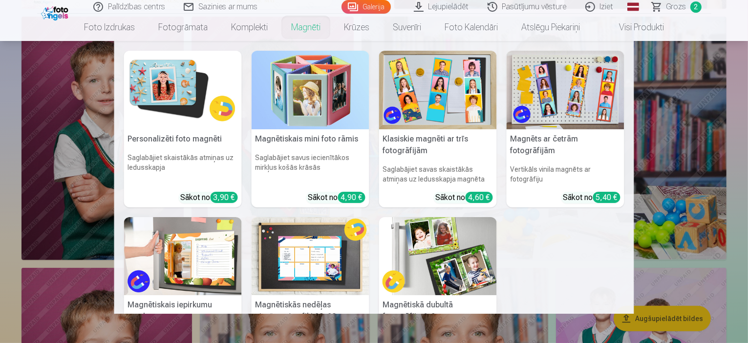
click at [323, 34] on link "Magnēti" at bounding box center [305, 27] width 53 height 27
